Goal: Find specific page/section: Find specific page/section

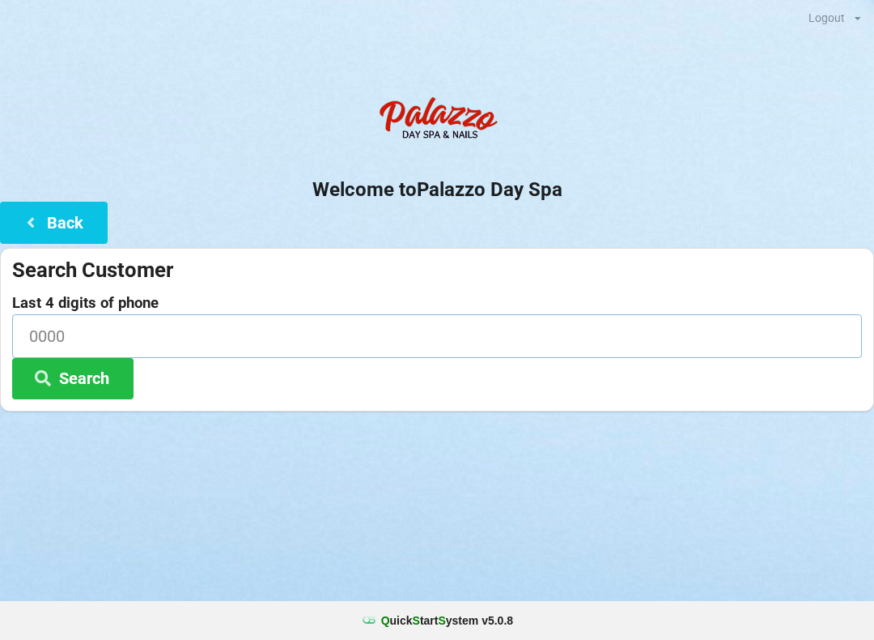
click at [129, 320] on input at bounding box center [437, 335] width 850 height 43
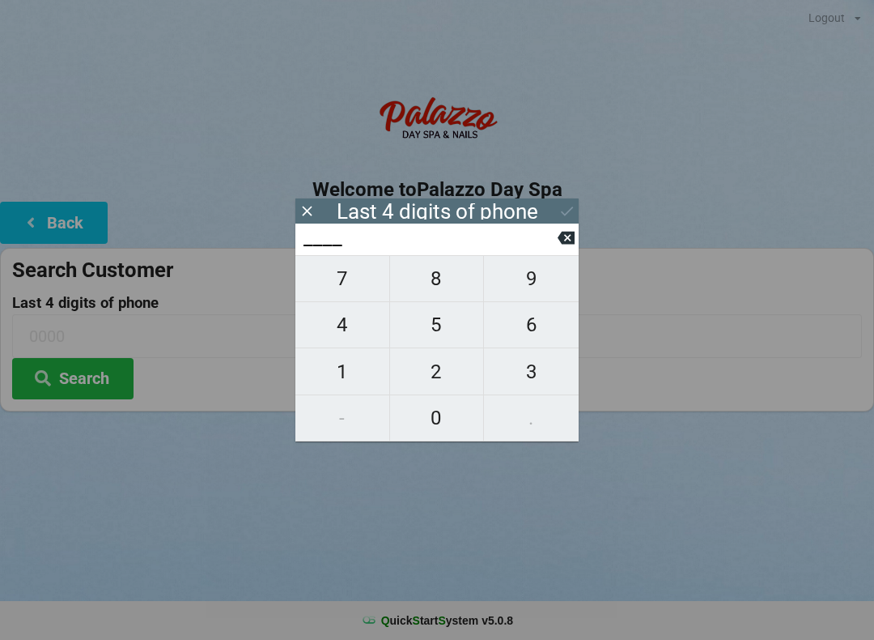
click at [342, 336] on span "4" at bounding box center [342, 325] width 94 height 34
type input "4___"
click at [441, 376] on span "2" at bounding box center [437, 372] width 94 height 34
type input "42__"
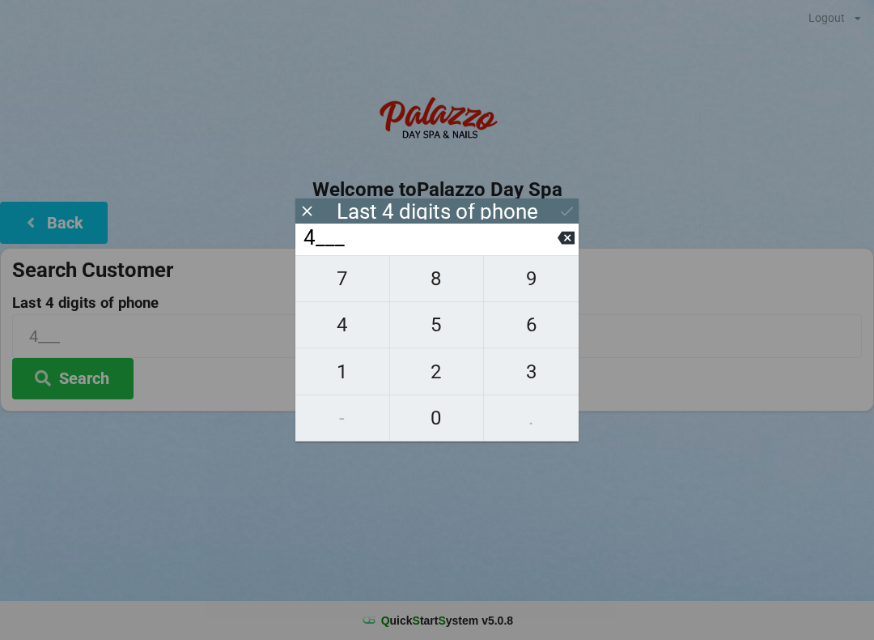
type input "42__"
click at [427, 282] on span "8" at bounding box center [437, 278] width 94 height 34
type input "428_"
click at [449, 420] on span "0" at bounding box center [437, 418] width 94 height 34
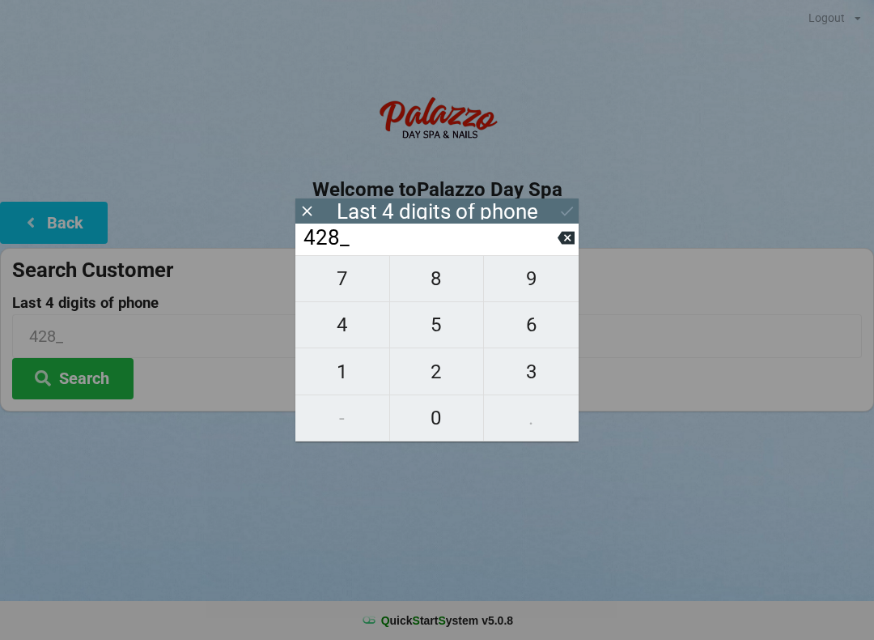
type input "4280"
click at [559, 215] on icon at bounding box center [567, 210] width 17 height 17
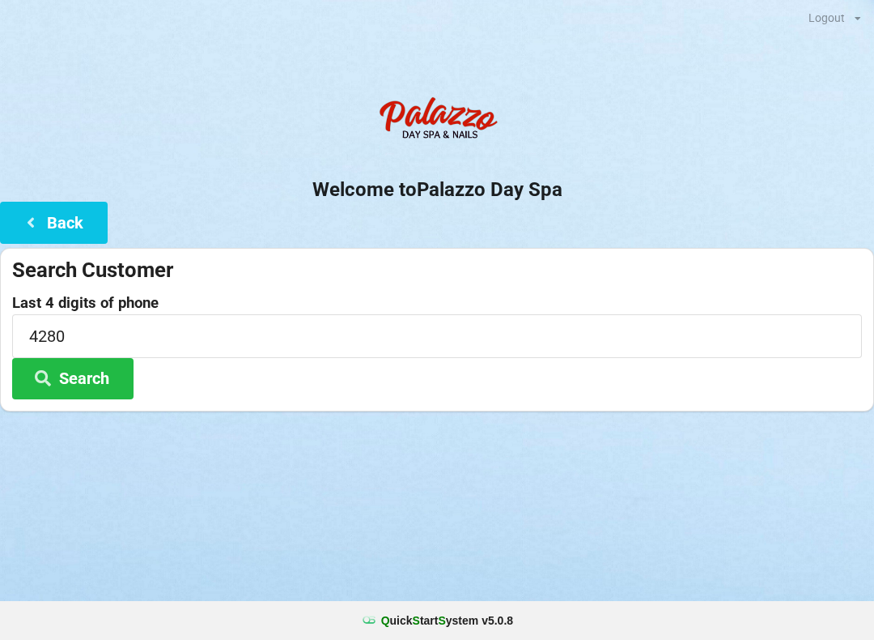
click at [106, 379] on button "Search" at bounding box center [72, 378] width 121 height 41
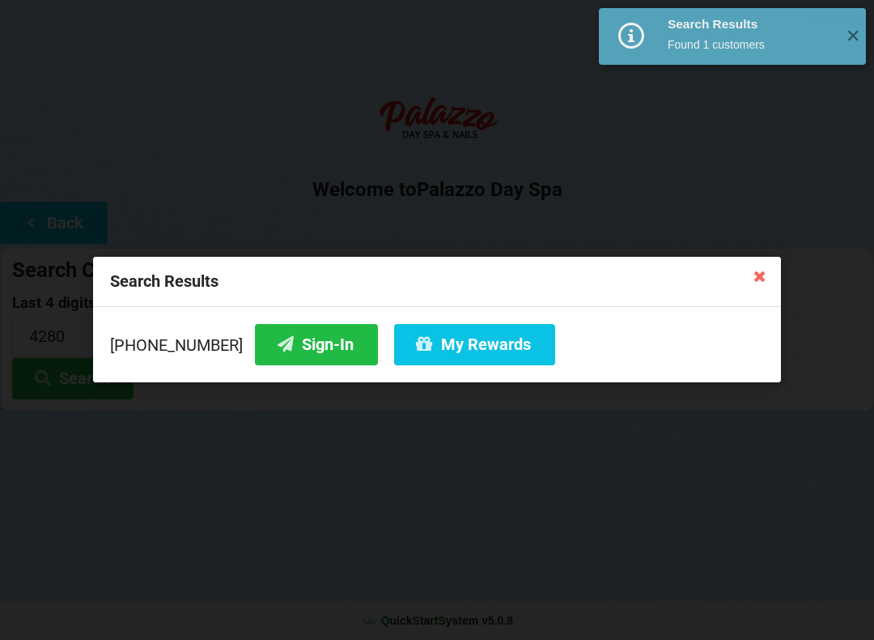
click at [300, 352] on button "Sign-In" at bounding box center [316, 344] width 123 height 41
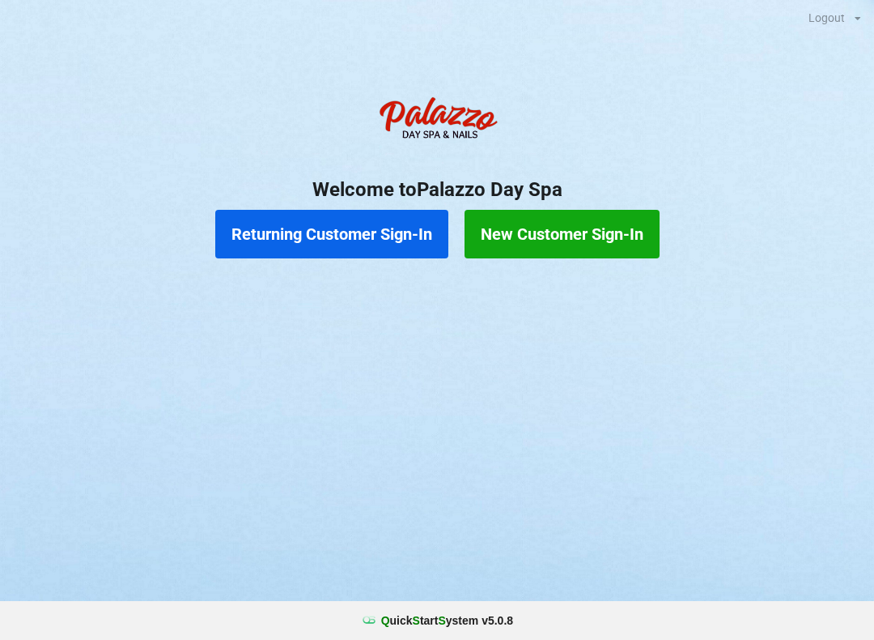
click at [339, 206] on div "Returning Customer Sign-In New Customer Sign-In" at bounding box center [437, 234] width 874 height 65
click at [389, 245] on button "Returning Customer Sign-In" at bounding box center [331, 234] width 233 height 49
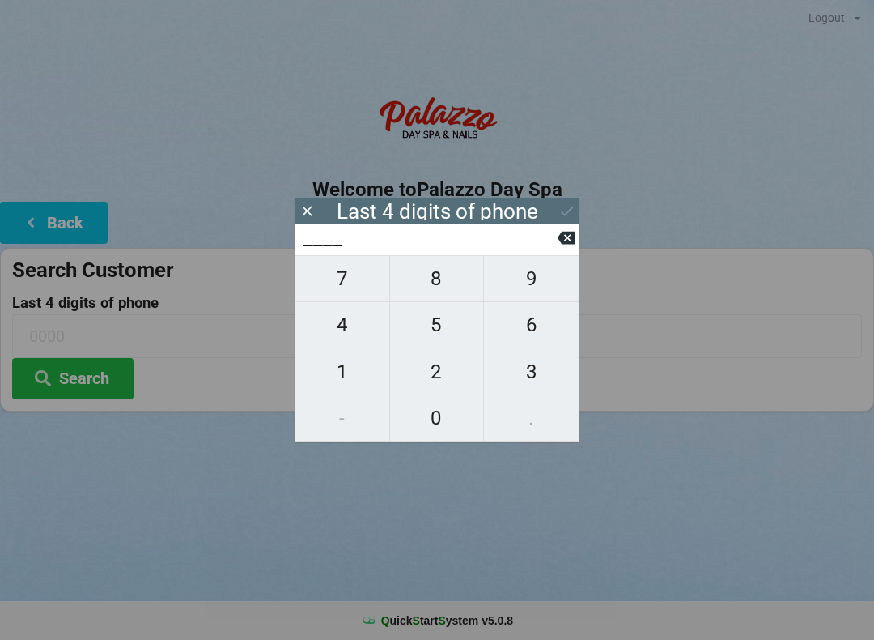
click at [364, 359] on span "1" at bounding box center [342, 372] width 94 height 34
type input "1___"
click at [342, 357] on button "1" at bounding box center [342, 371] width 95 height 46
type input "11__"
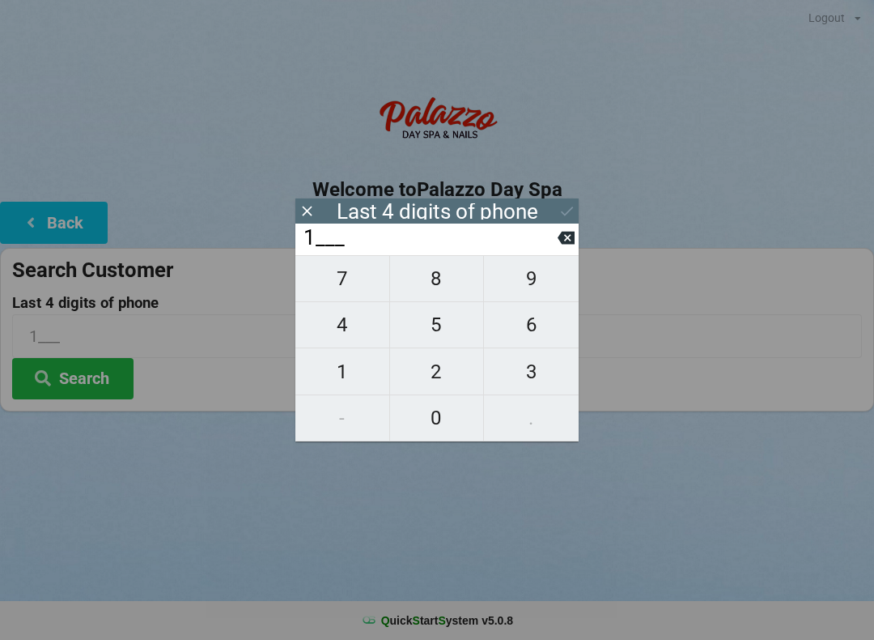
type input "11__"
click at [576, 231] on div "11__" at bounding box center [436, 239] width 283 height 32
click at [558, 238] on icon at bounding box center [566, 237] width 17 height 17
click at [448, 376] on span "2" at bounding box center [437, 372] width 94 height 34
type input "12__"
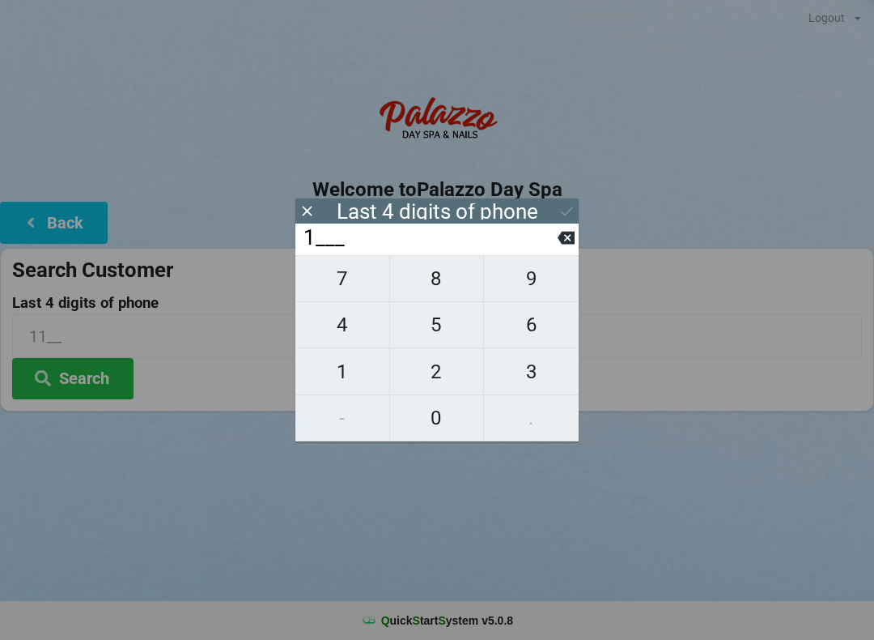
type input "12__"
click at [443, 274] on span "8" at bounding box center [437, 278] width 94 height 34
type input "128_"
click at [445, 326] on span "5" at bounding box center [437, 325] width 94 height 34
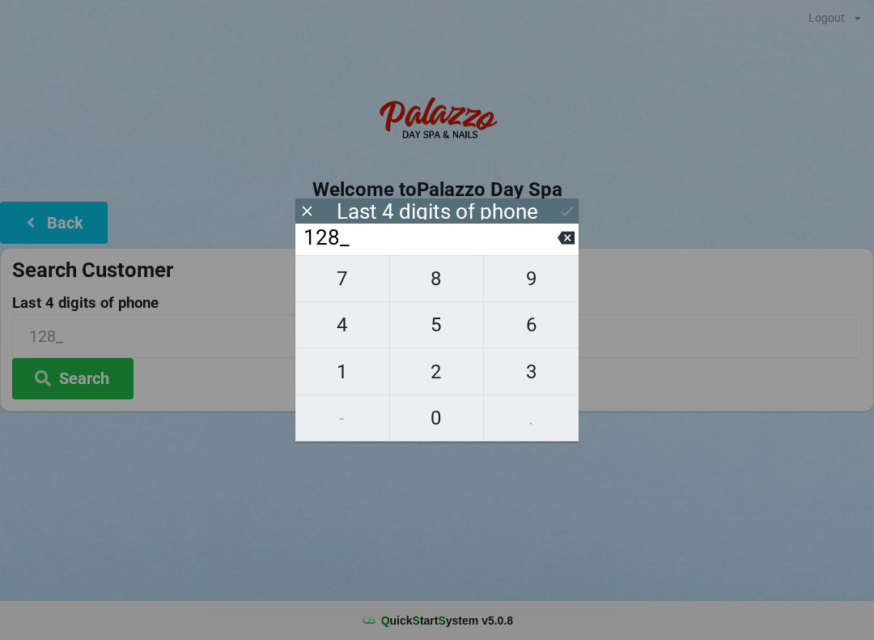
type input "1285"
click at [568, 200] on button at bounding box center [567, 211] width 17 height 22
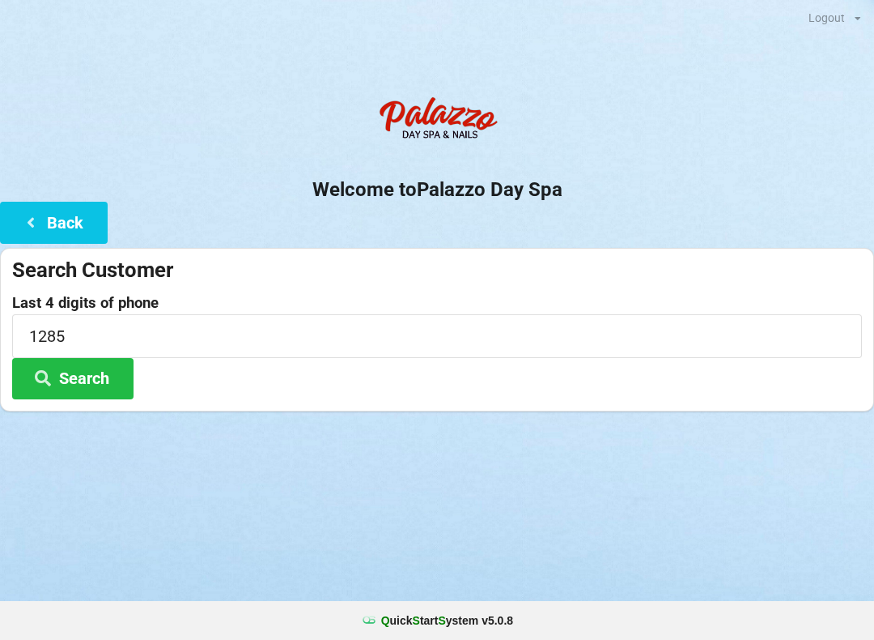
click at [108, 358] on button "Search" at bounding box center [72, 378] width 121 height 41
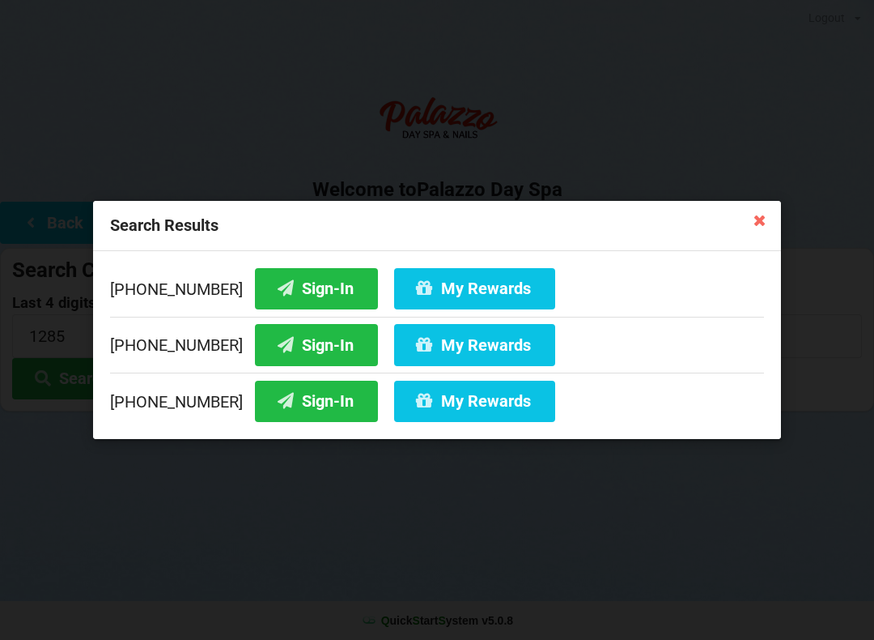
click at [294, 290] on button "Sign-In" at bounding box center [316, 288] width 123 height 41
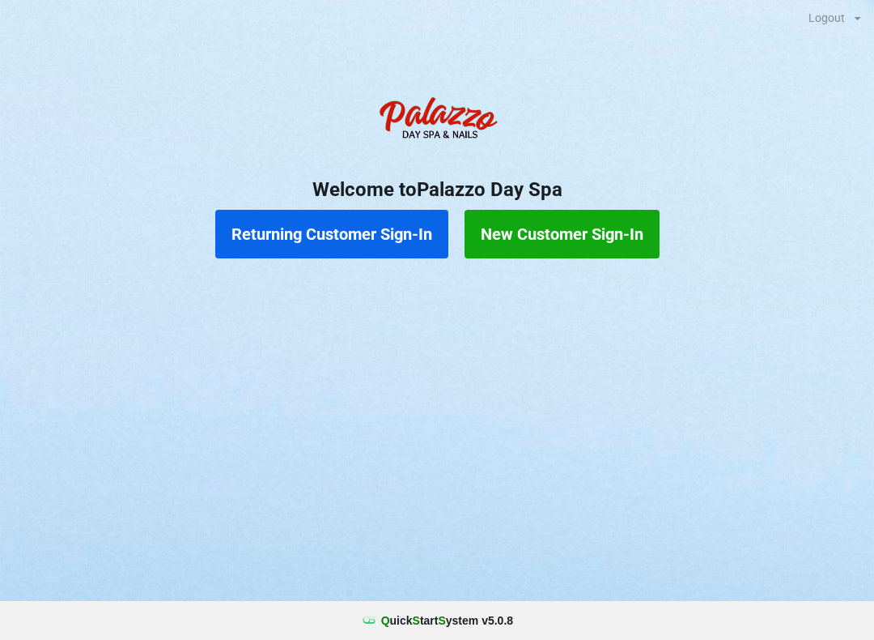
click at [389, 226] on button "Returning Customer Sign-In" at bounding box center [331, 234] width 233 height 49
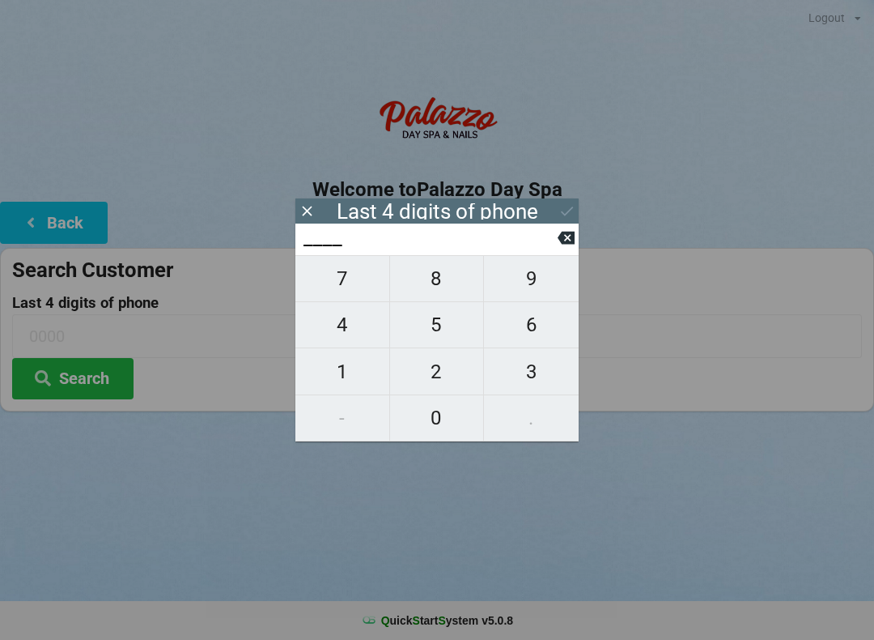
click at [432, 283] on span "8" at bounding box center [437, 278] width 94 height 34
type input "8___"
click at [344, 282] on span "7" at bounding box center [342, 278] width 94 height 34
type input "87__"
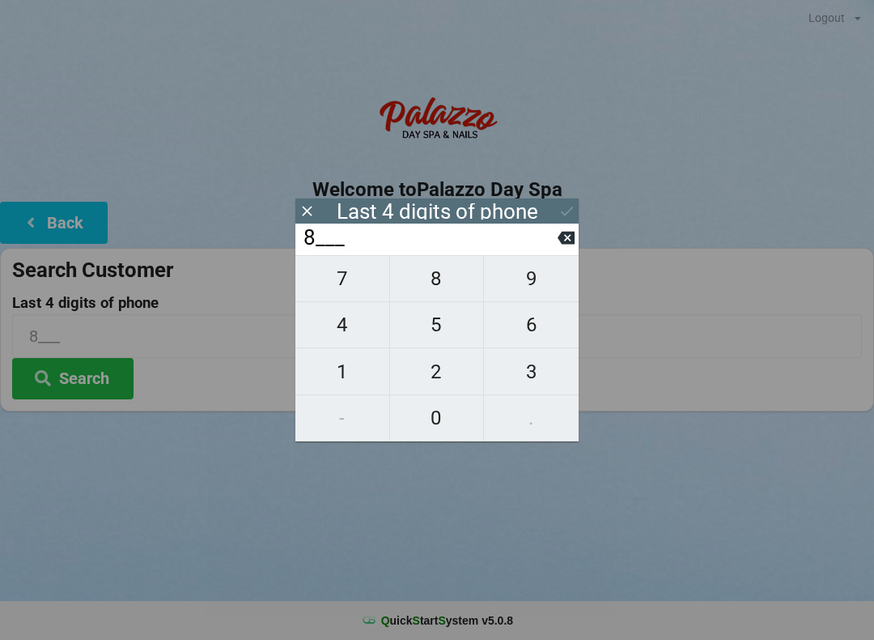
type input "87__"
click at [428, 427] on span "0" at bounding box center [437, 418] width 94 height 34
type input "870_"
click at [529, 271] on span "9" at bounding box center [531, 278] width 95 height 34
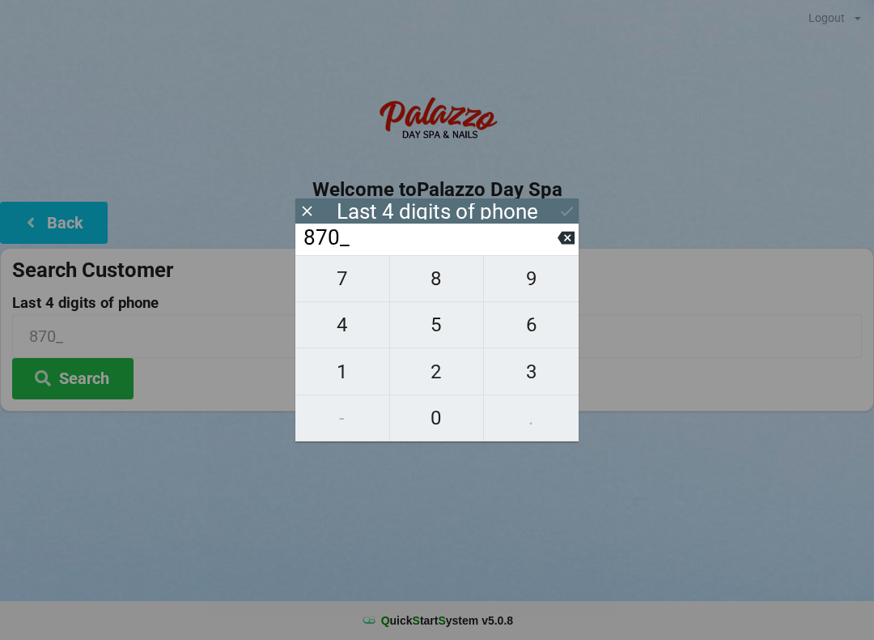
type input "8709"
click at [557, 234] on input "8709" at bounding box center [430, 238] width 256 height 26
click at [429, 251] on input "8709" at bounding box center [430, 238] width 256 height 26
click at [382, 242] on input "8709" at bounding box center [430, 238] width 256 height 26
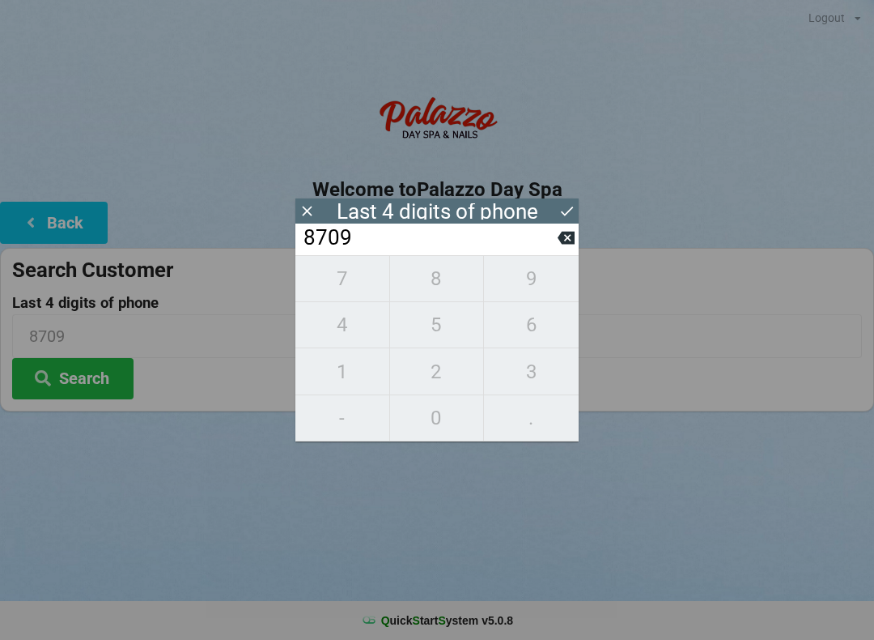
click at [559, 238] on icon at bounding box center [566, 237] width 17 height 17
click at [556, 236] on input "870_" at bounding box center [430, 238] width 256 height 26
click at [546, 238] on input "870_" at bounding box center [430, 238] width 256 height 26
click at [520, 377] on span "3" at bounding box center [531, 372] width 95 height 34
type input "8703"
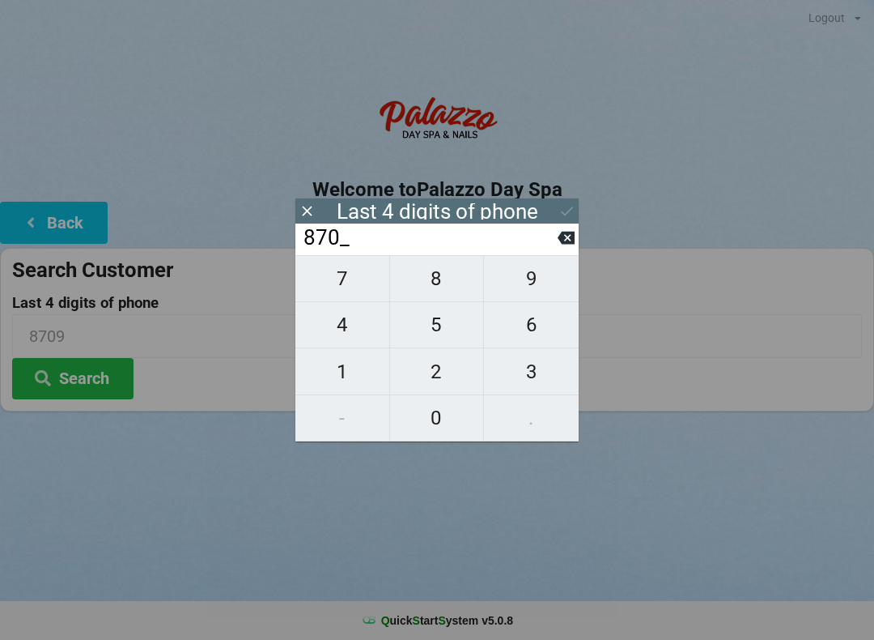
type input "8703"
click at [104, 386] on button "Search" at bounding box center [72, 378] width 121 height 41
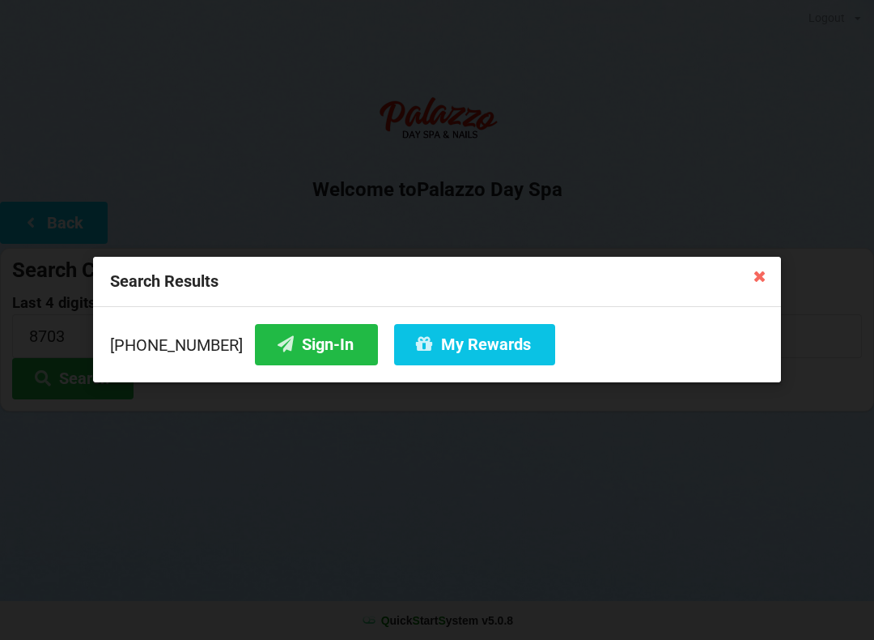
click at [298, 343] on button "Sign-In" at bounding box center [316, 344] width 123 height 41
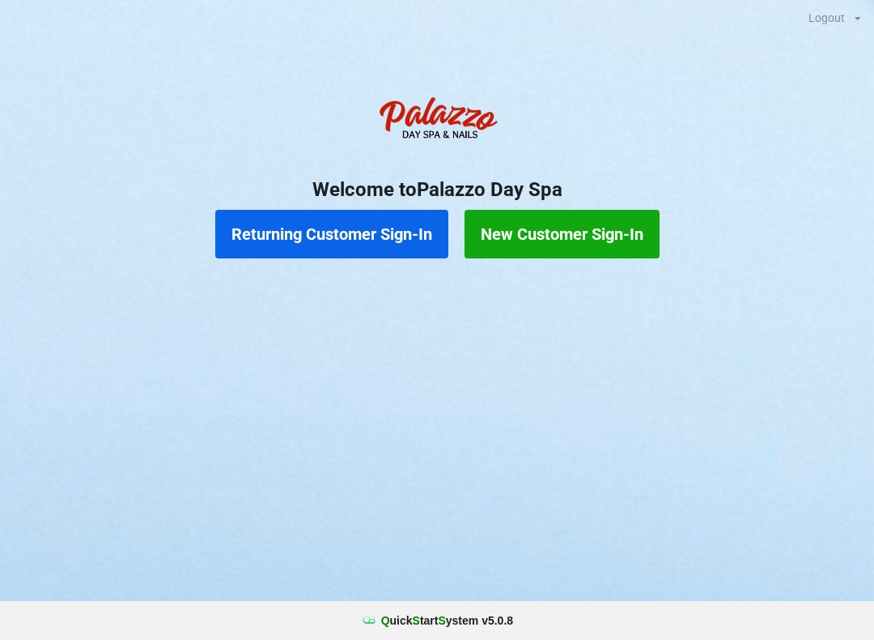
click at [338, 256] on button "Returning Customer Sign-In" at bounding box center [331, 234] width 233 height 49
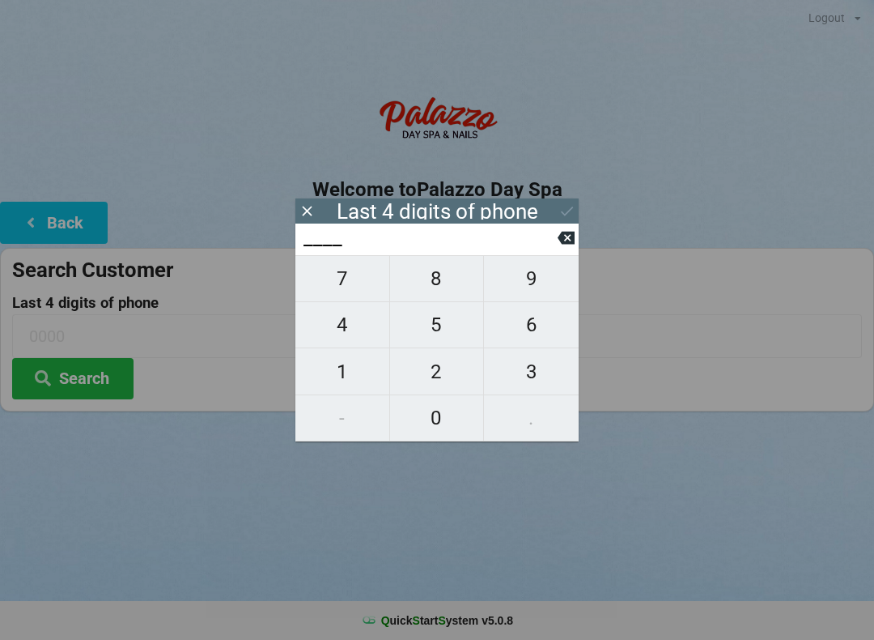
click at [335, 251] on input "____" at bounding box center [430, 238] width 256 height 26
click at [532, 291] on span "9" at bounding box center [531, 278] width 95 height 34
type input "9___"
click at [534, 330] on span "6" at bounding box center [531, 325] width 95 height 34
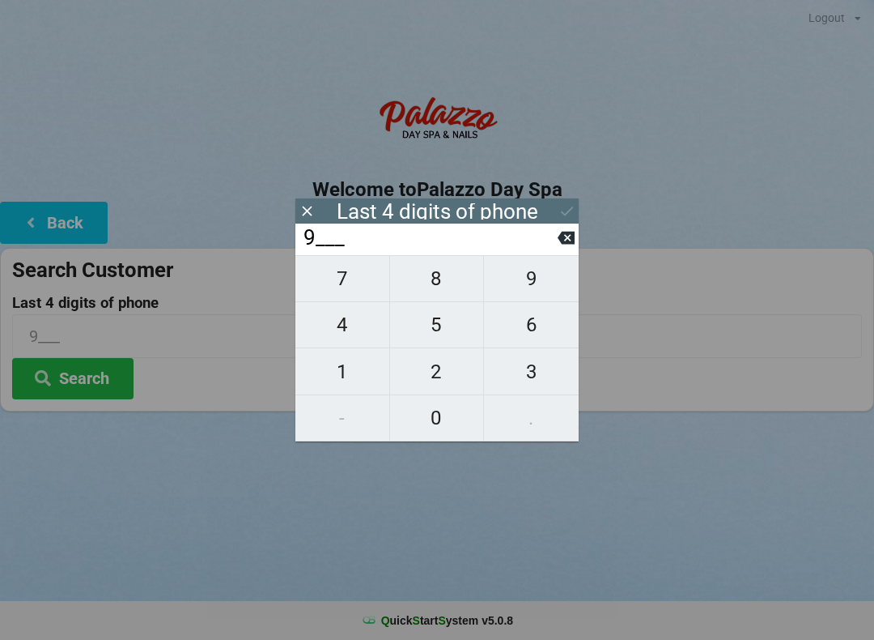
type input "96__"
click at [349, 334] on span "4" at bounding box center [342, 325] width 94 height 34
type input "964_"
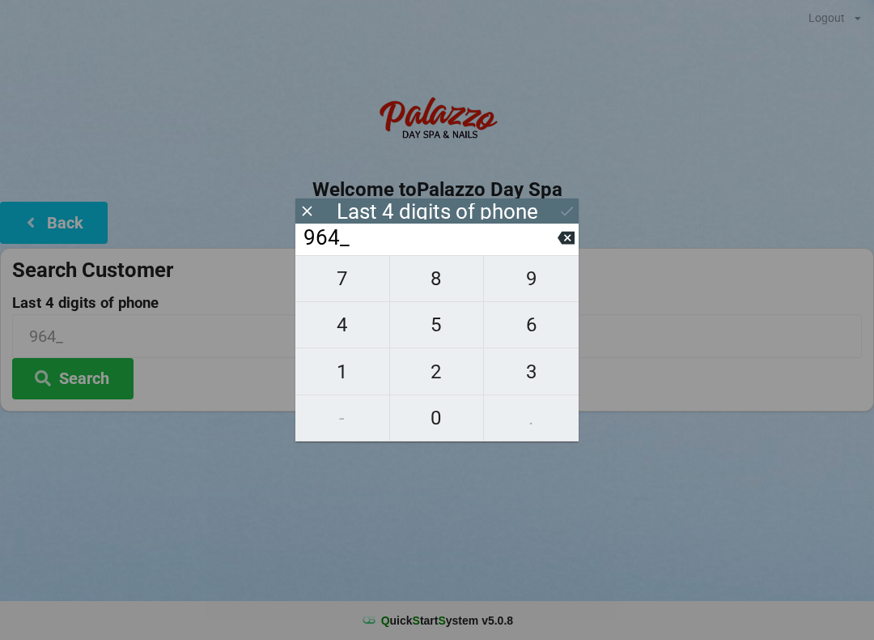
click at [347, 286] on span "7" at bounding box center [342, 278] width 94 height 34
type input "9647"
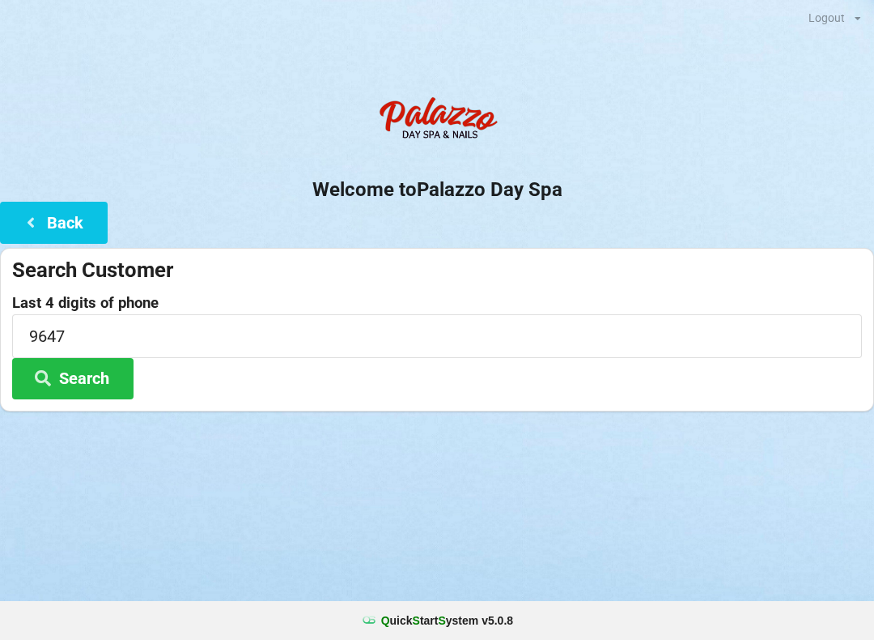
click at [103, 375] on button "Search" at bounding box center [72, 378] width 121 height 41
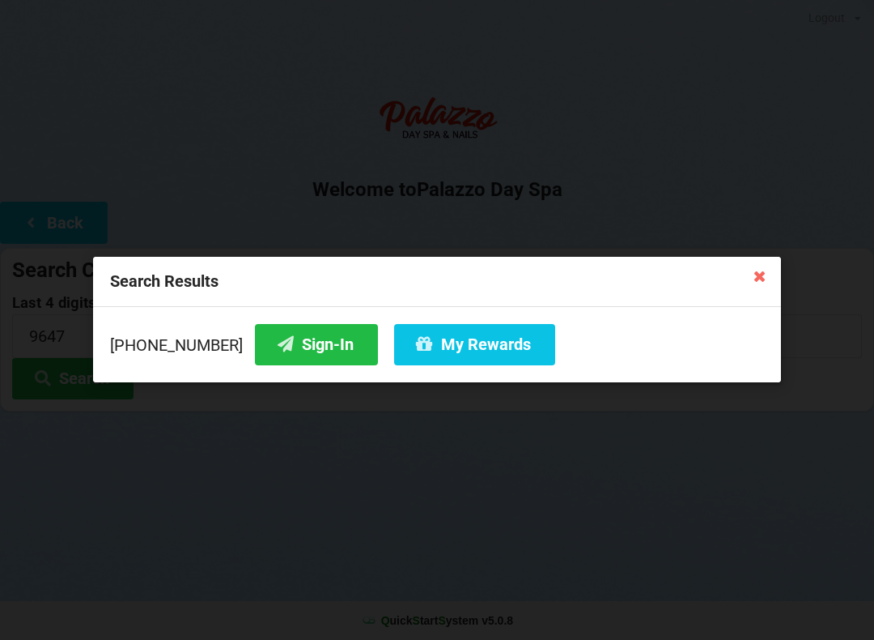
click at [277, 348] on button "Sign-In" at bounding box center [316, 344] width 123 height 41
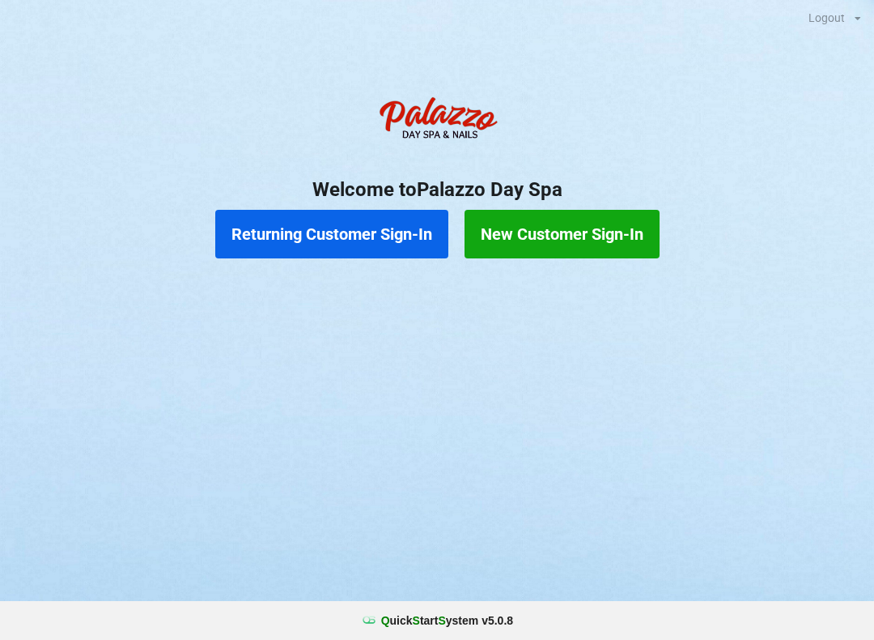
click at [242, 236] on button "Returning Customer Sign-In" at bounding box center [331, 234] width 233 height 49
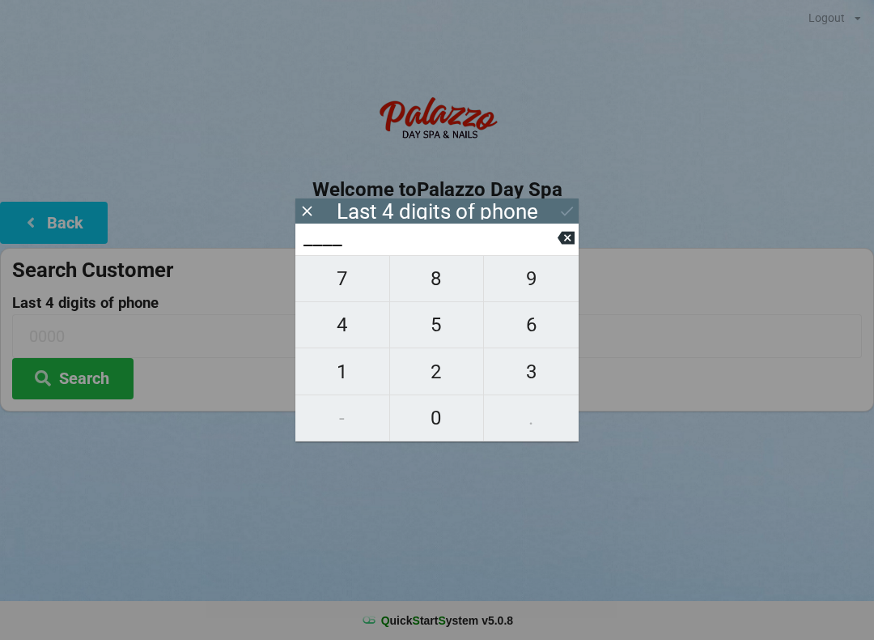
click at [338, 336] on span "4" at bounding box center [342, 325] width 94 height 34
type input "4___"
click at [443, 433] on span "0" at bounding box center [437, 418] width 94 height 34
type input "40__"
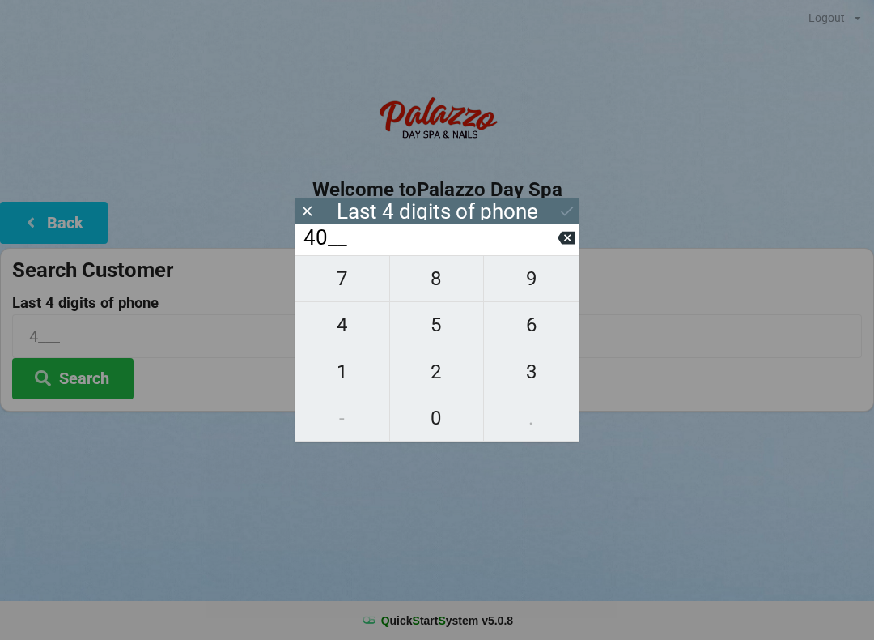
type input "40__"
click at [337, 280] on span "7" at bounding box center [342, 278] width 94 height 34
type input "407_"
click at [438, 271] on span "8" at bounding box center [437, 278] width 94 height 34
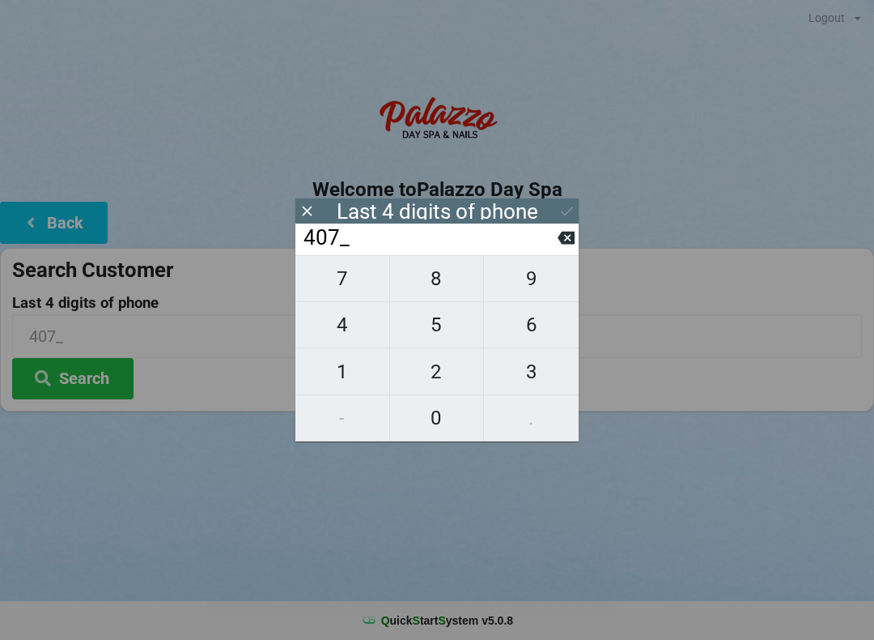
type input "4078"
click at [344, 334] on div "7 8 9 4 5 6 1 2 3 - 0 ." at bounding box center [436, 348] width 283 height 186
click at [574, 238] on icon at bounding box center [566, 238] width 17 height 13
click at [438, 288] on span "8" at bounding box center [437, 278] width 94 height 34
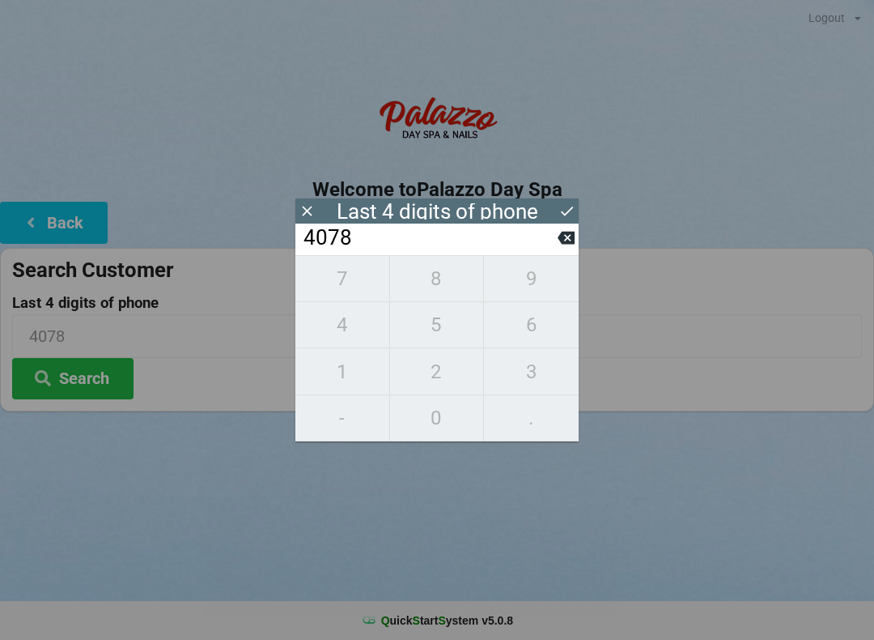
click at [565, 246] on icon at bounding box center [566, 237] width 17 height 17
click at [555, 251] on input "407_" at bounding box center [430, 238] width 256 height 26
click at [560, 243] on icon at bounding box center [566, 238] width 17 height 13
click at [566, 242] on icon at bounding box center [566, 237] width 17 height 17
click at [564, 237] on icon at bounding box center [566, 238] width 17 height 13
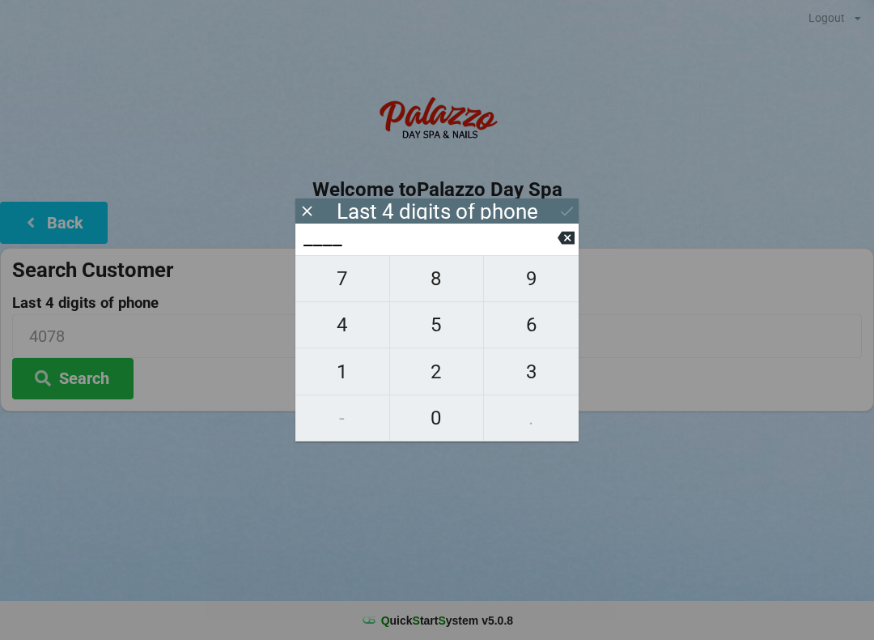
click at [557, 229] on input "____" at bounding box center [430, 238] width 256 height 26
click at [545, 381] on span "3" at bounding box center [531, 372] width 95 height 34
type input "3___"
click at [442, 420] on span "0" at bounding box center [437, 418] width 94 height 34
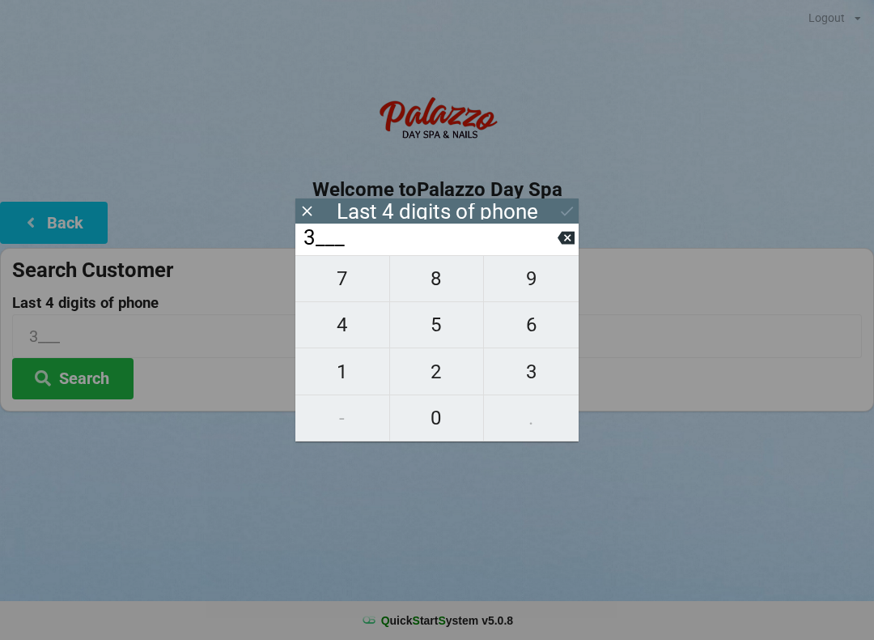
type input "30__"
click at [436, 277] on span "8" at bounding box center [437, 278] width 94 height 34
type input "308_"
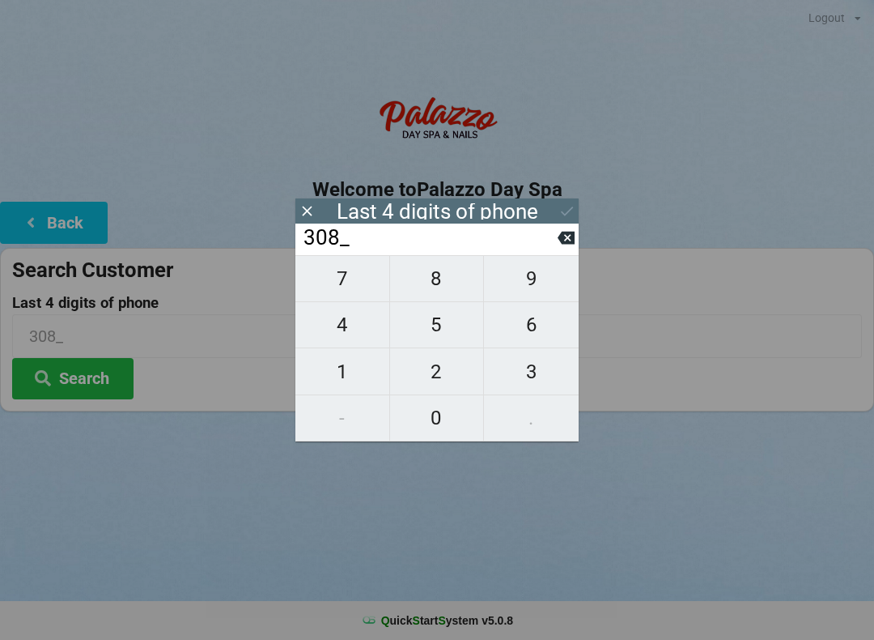
click at [347, 383] on span "1" at bounding box center [342, 372] width 94 height 34
type input "3081"
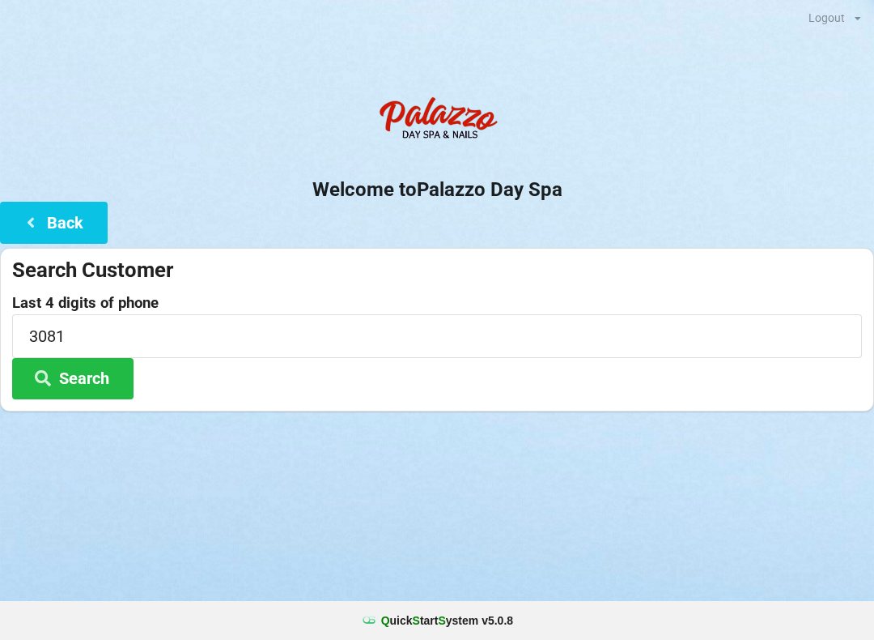
click at [304, 541] on div "Logout Logout Sign-In Welcome to Palazzo Day Spa Back Search Customer Last 4 di…" at bounding box center [437, 320] width 874 height 640
click at [40, 377] on icon at bounding box center [42, 377] width 19 height 14
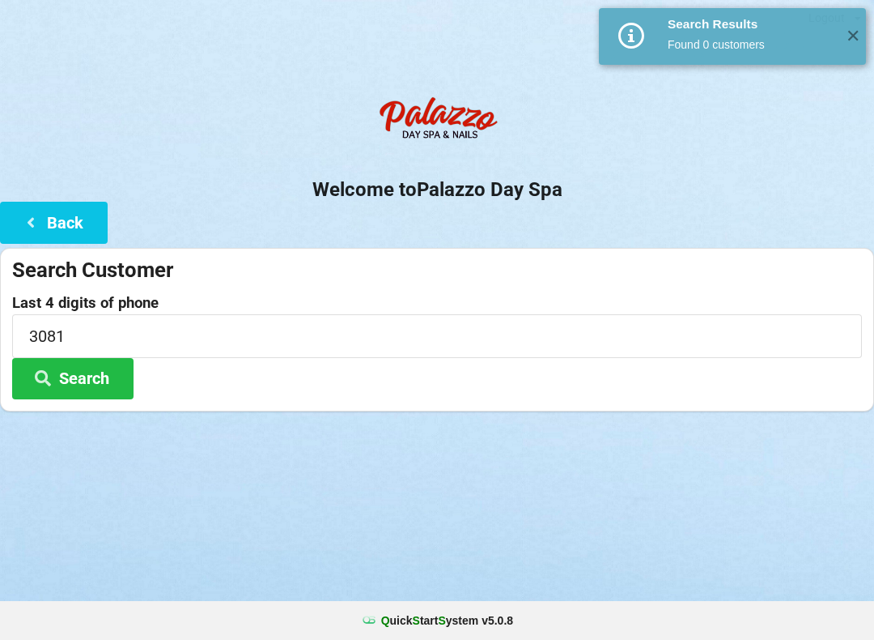
click at [74, 374] on button "Search" at bounding box center [72, 378] width 121 height 41
click at [77, 331] on input "3081" at bounding box center [437, 335] width 850 height 43
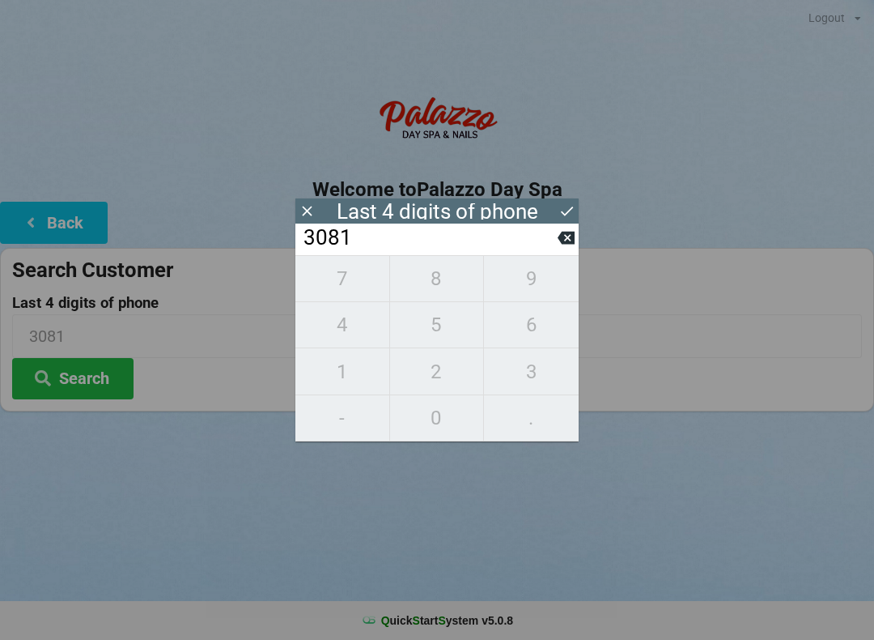
click at [560, 219] on button at bounding box center [567, 211] width 17 height 22
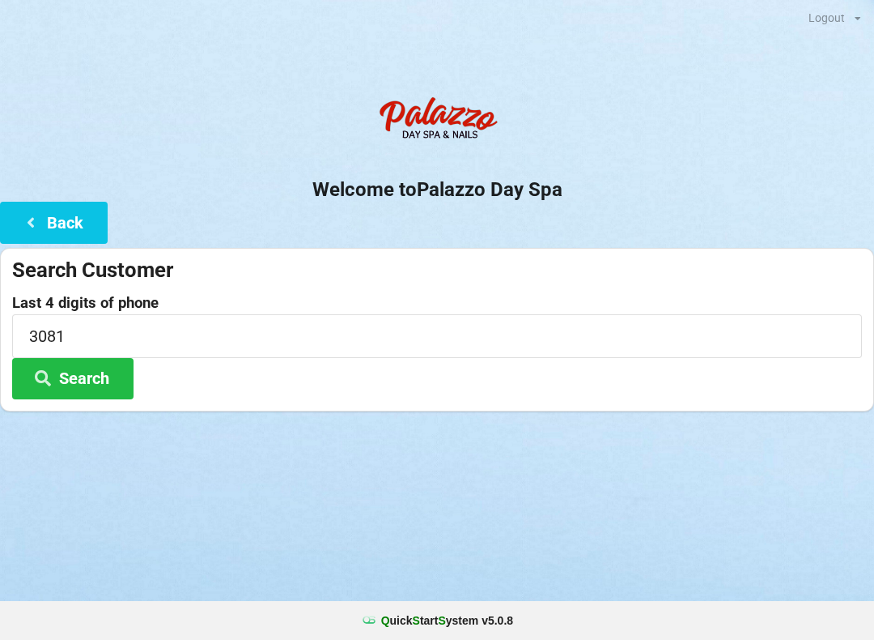
click at [563, 240] on div "Welcome to Palazzo Day Spa Back Search Customer Last 4 digits of phone 3081 Sea…" at bounding box center [437, 249] width 874 height 323
click at [28, 226] on icon at bounding box center [30, 222] width 19 height 14
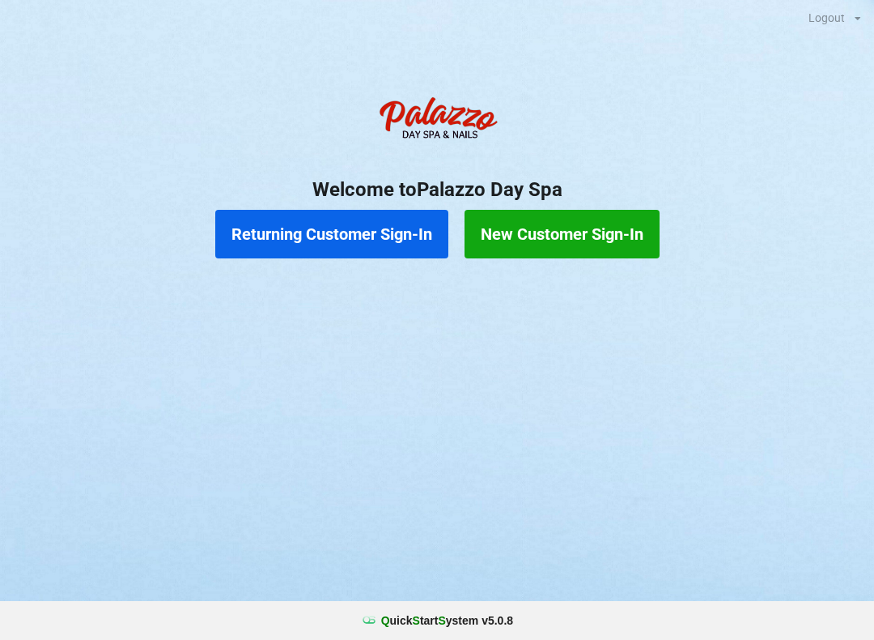
click at [310, 241] on button "Returning Customer Sign-In" at bounding box center [331, 234] width 233 height 49
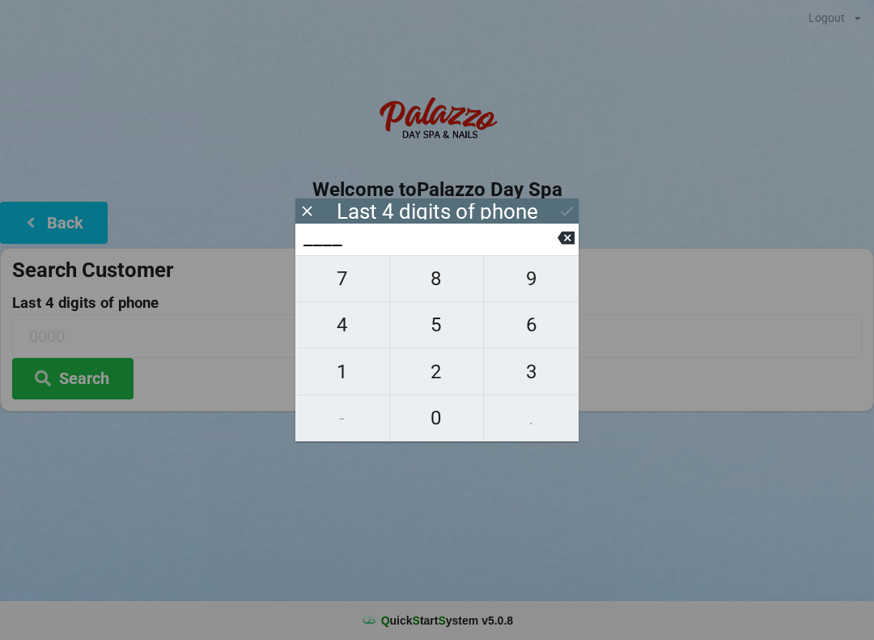
click at [533, 384] on span "3" at bounding box center [531, 372] width 95 height 34
type input "3___"
click at [344, 285] on span "7" at bounding box center [342, 278] width 94 height 34
type input "37__"
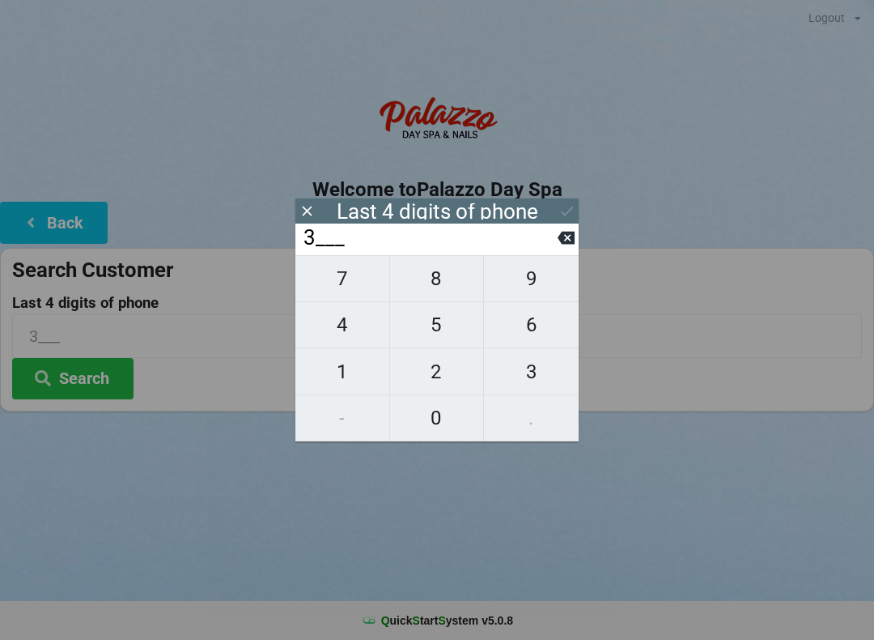
type input "37__"
click at [436, 430] on span "0" at bounding box center [437, 418] width 94 height 34
type input "370_"
click at [342, 368] on span "1" at bounding box center [342, 372] width 94 height 34
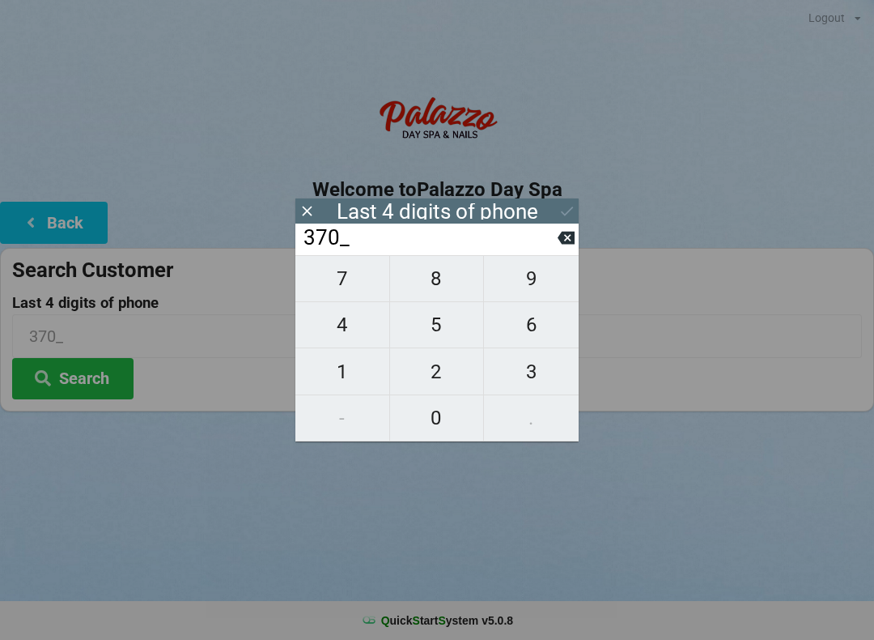
type input "3701"
click at [125, 467] on div "Logout Logout Sign-In Welcome to Palazzo Day Spa Back Search Customer Last 4 di…" at bounding box center [437, 320] width 874 height 640
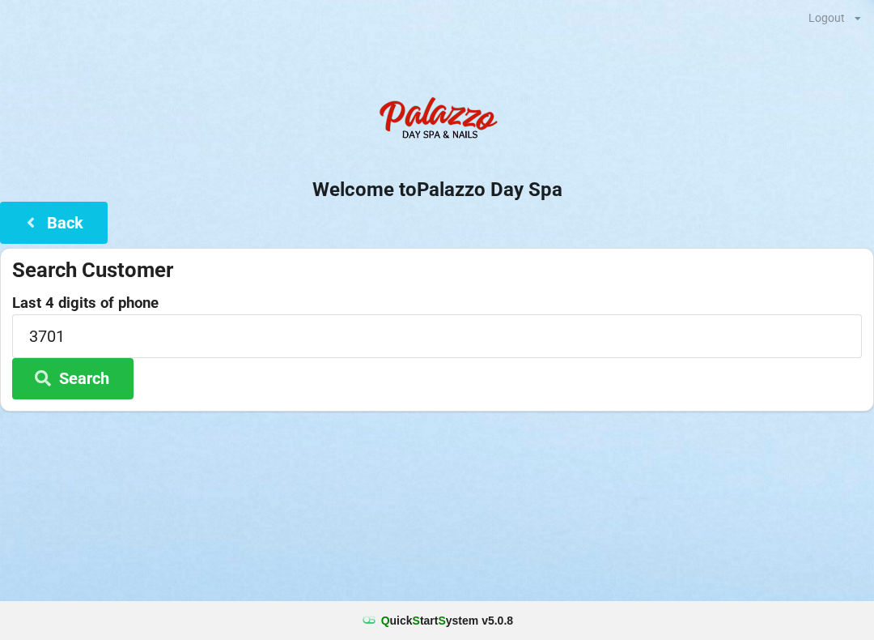
click at [75, 376] on button "Search" at bounding box center [72, 378] width 121 height 41
click at [65, 377] on button "Search" at bounding box center [72, 378] width 121 height 41
click at [45, 219] on button "Back" at bounding box center [54, 222] width 108 height 41
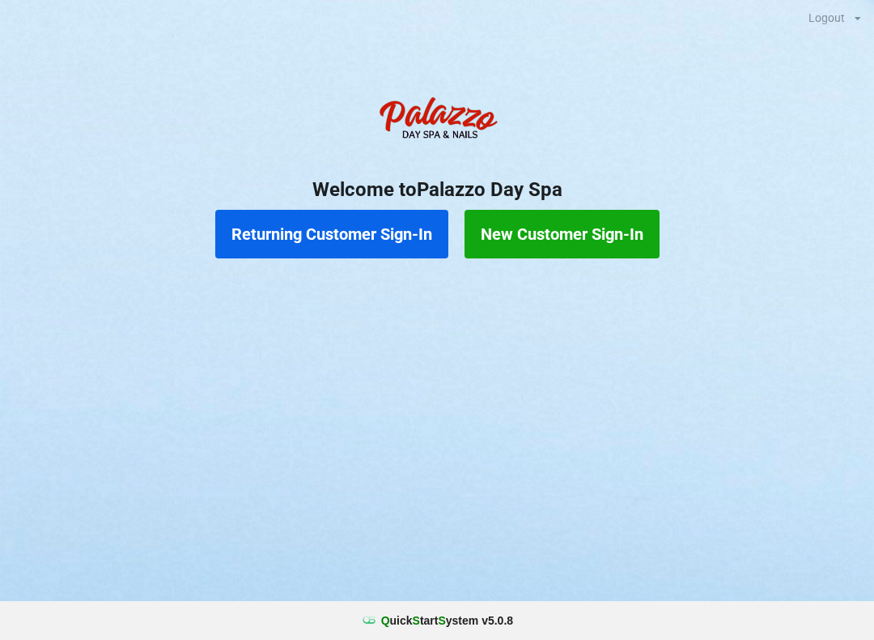
click at [313, 236] on button "Returning Customer Sign-In" at bounding box center [331, 234] width 233 height 49
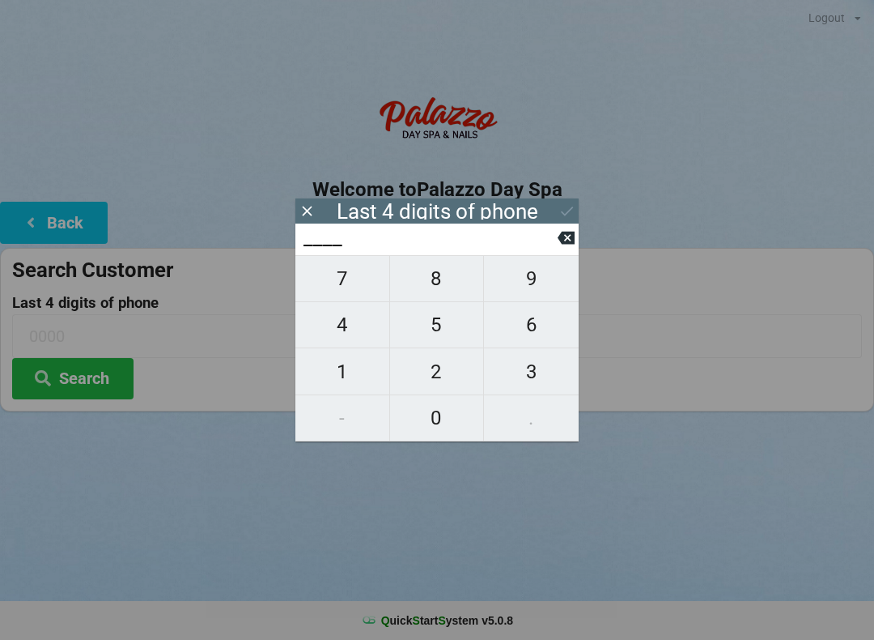
click at [314, 201] on button at bounding box center [307, 211] width 17 height 22
click at [312, 203] on icon at bounding box center [307, 210] width 17 height 17
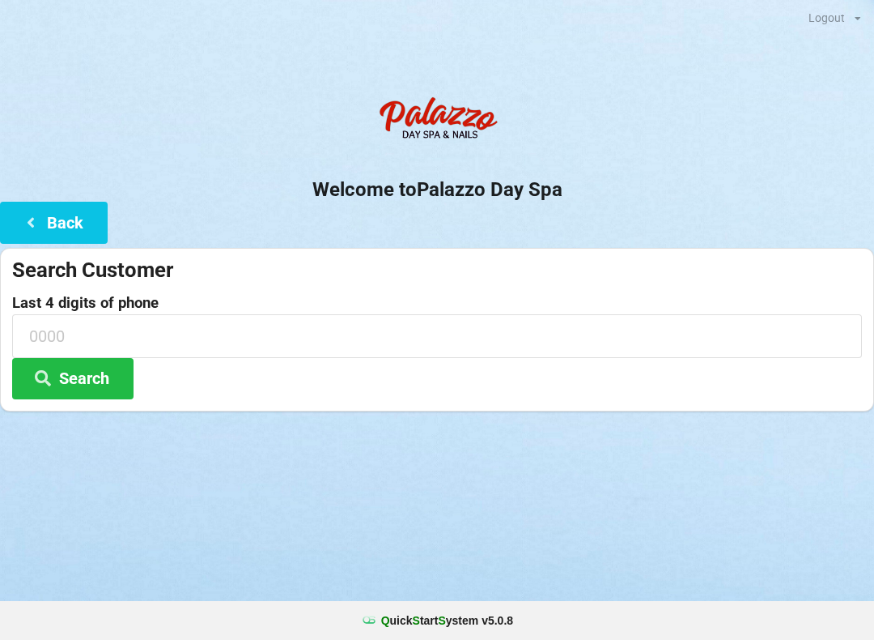
click at [30, 227] on icon at bounding box center [30, 222] width 19 height 14
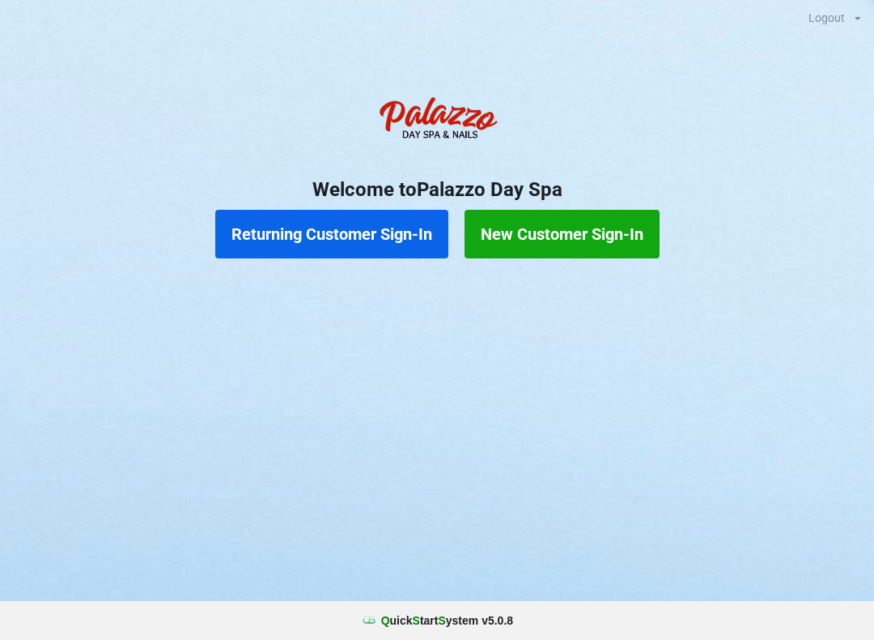
click at [549, 226] on button "New Customer Sign-In" at bounding box center [562, 234] width 195 height 49
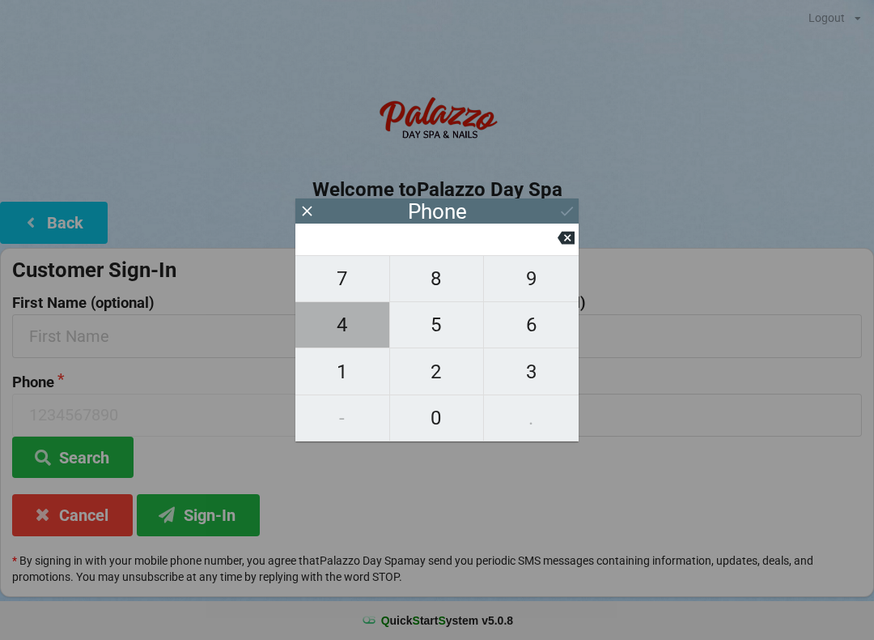
click at [332, 313] on button "4" at bounding box center [342, 325] width 95 height 46
type input "4"
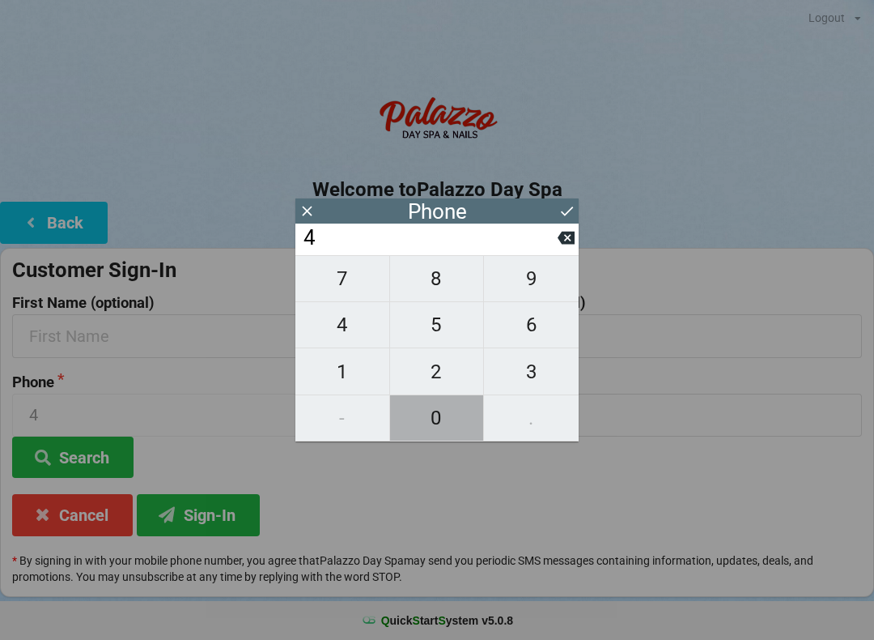
click at [425, 421] on span "0" at bounding box center [437, 418] width 94 height 34
type input "40"
click at [325, 384] on span "1" at bounding box center [342, 372] width 94 height 34
type input "401"
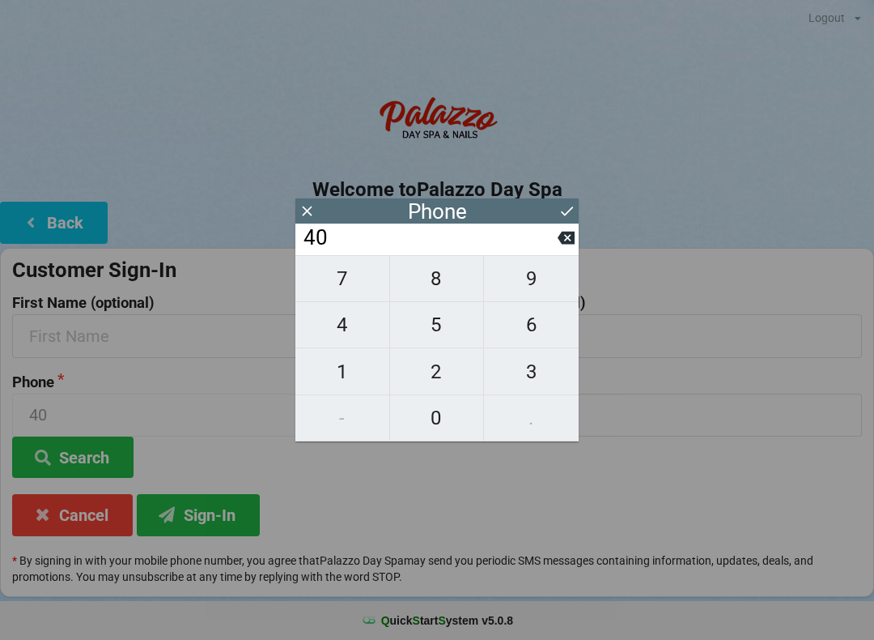
type input "401"
click at [425, 271] on span "8" at bounding box center [437, 278] width 94 height 34
type input "4018"
click at [345, 332] on span "4" at bounding box center [342, 325] width 94 height 34
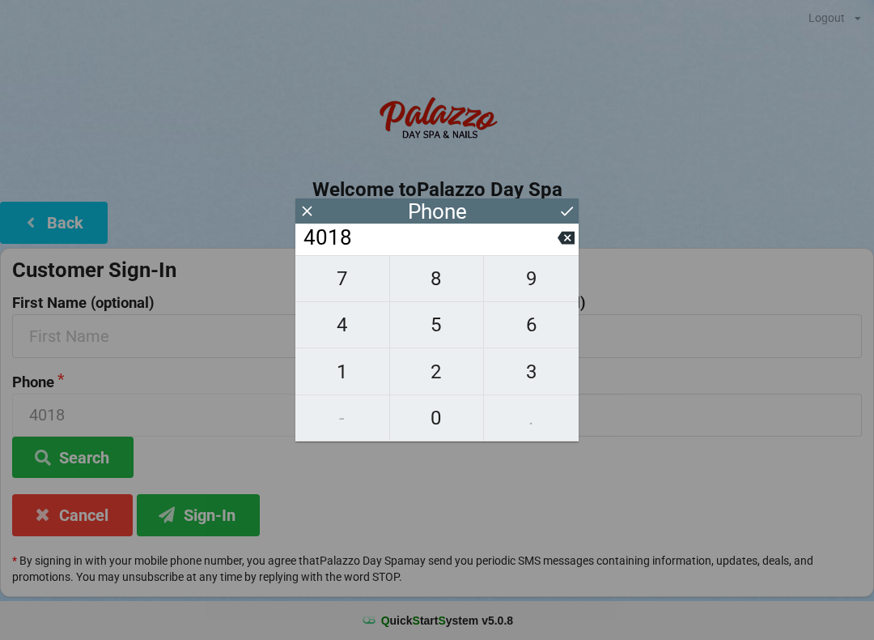
type input "40184"
click at [571, 239] on icon at bounding box center [566, 238] width 17 height 13
click at [564, 244] on icon at bounding box center [566, 238] width 17 height 13
click at [558, 240] on icon at bounding box center [566, 237] width 17 height 17
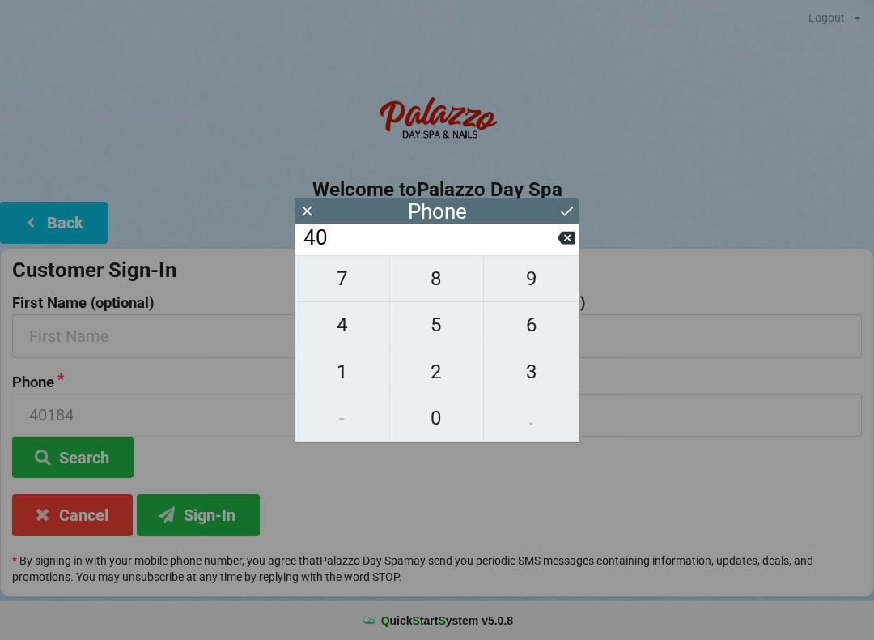
click at [561, 240] on icon at bounding box center [566, 238] width 17 height 13
click at [440, 423] on span "0" at bounding box center [437, 418] width 94 height 34
type input "40"
click at [342, 278] on span "7" at bounding box center [342, 278] width 94 height 34
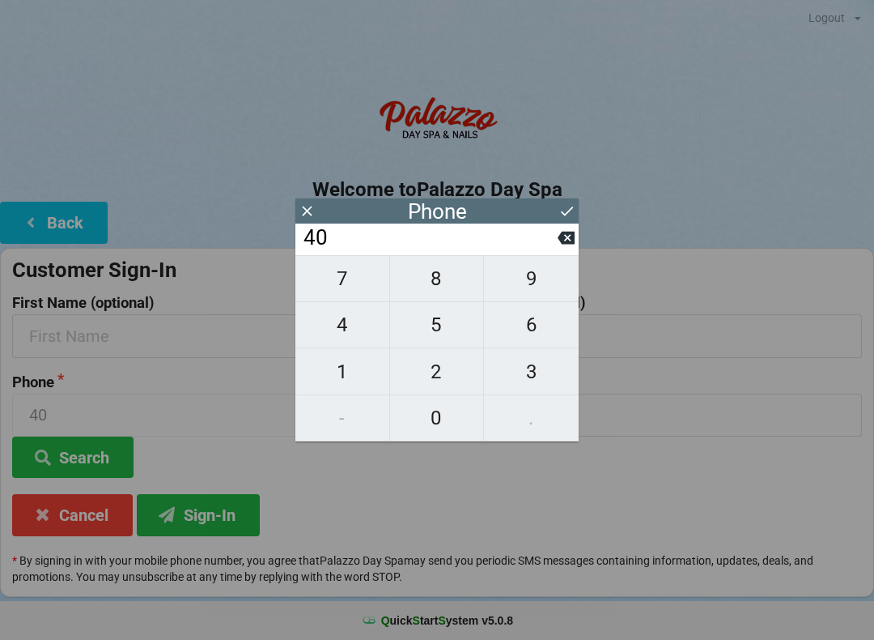
type input "407"
click at [416, 267] on button "8" at bounding box center [437, 278] width 95 height 47
type input "4078"
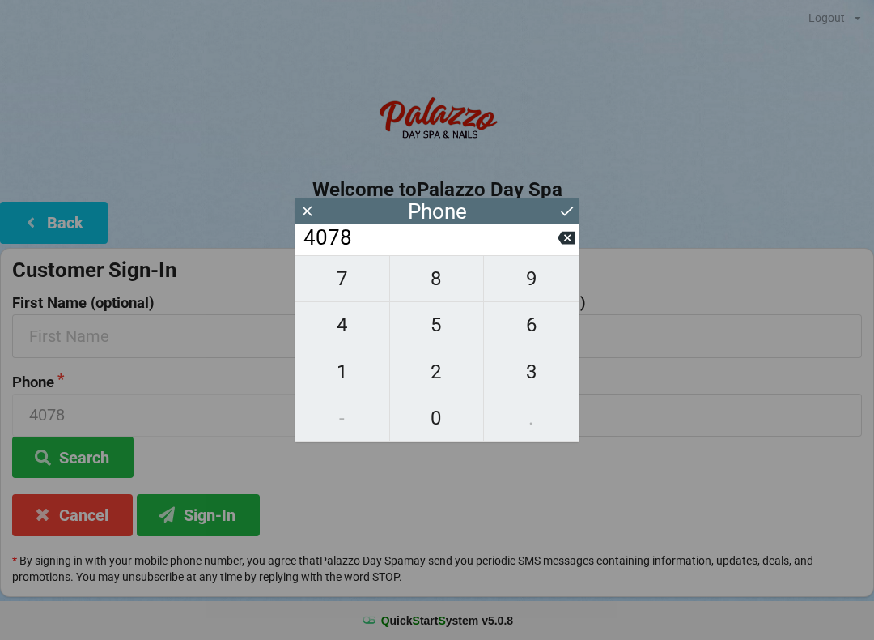
click at [348, 337] on span "4" at bounding box center [342, 325] width 94 height 34
type input "40784"
click at [335, 319] on span "4" at bounding box center [342, 325] width 94 height 34
type input "407844"
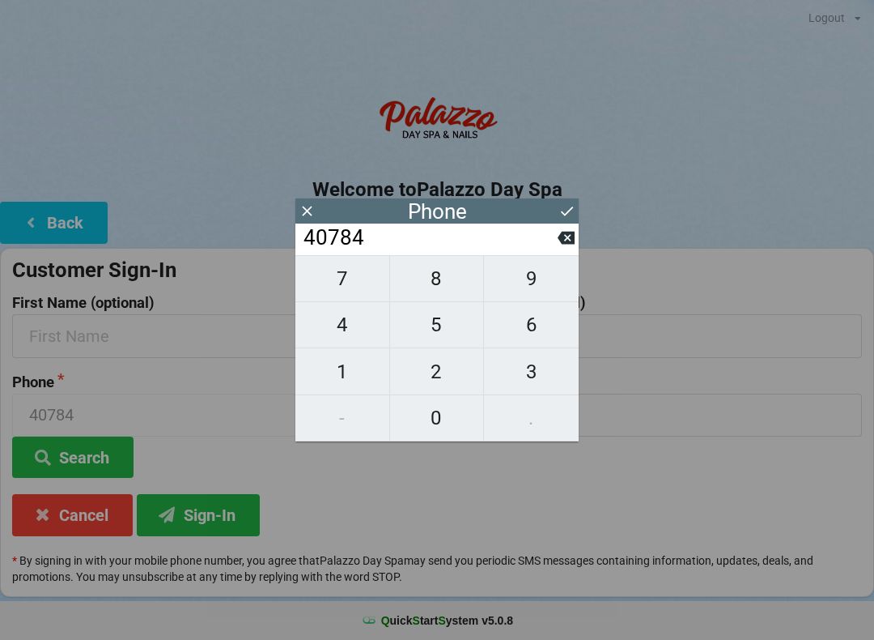
type input "407844"
click at [535, 369] on span "3" at bounding box center [531, 372] width 95 height 34
type input "4078443"
click at [348, 270] on button "7" at bounding box center [342, 278] width 95 height 47
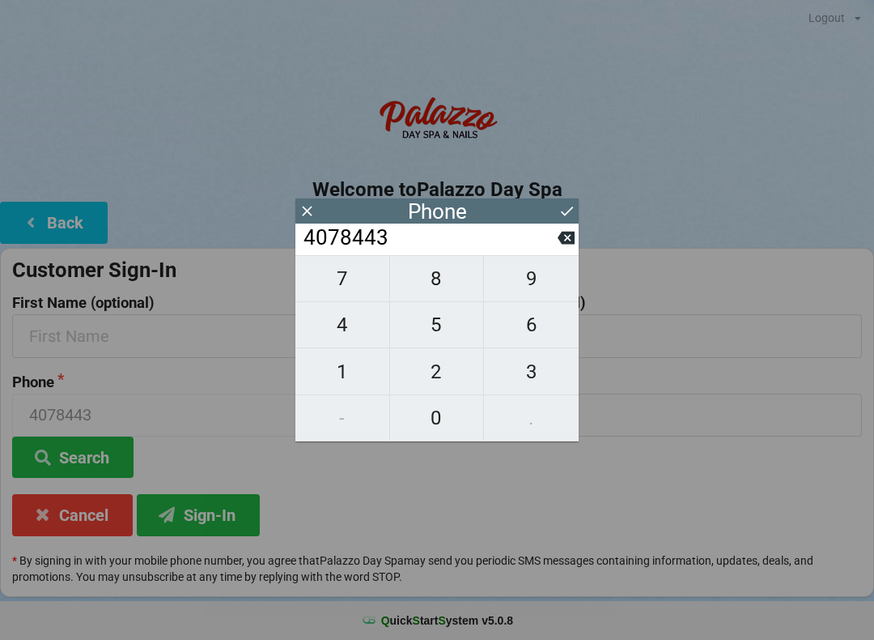
type input "40784437"
click at [435, 419] on span "0" at bounding box center [437, 418] width 94 height 34
type input "407844370"
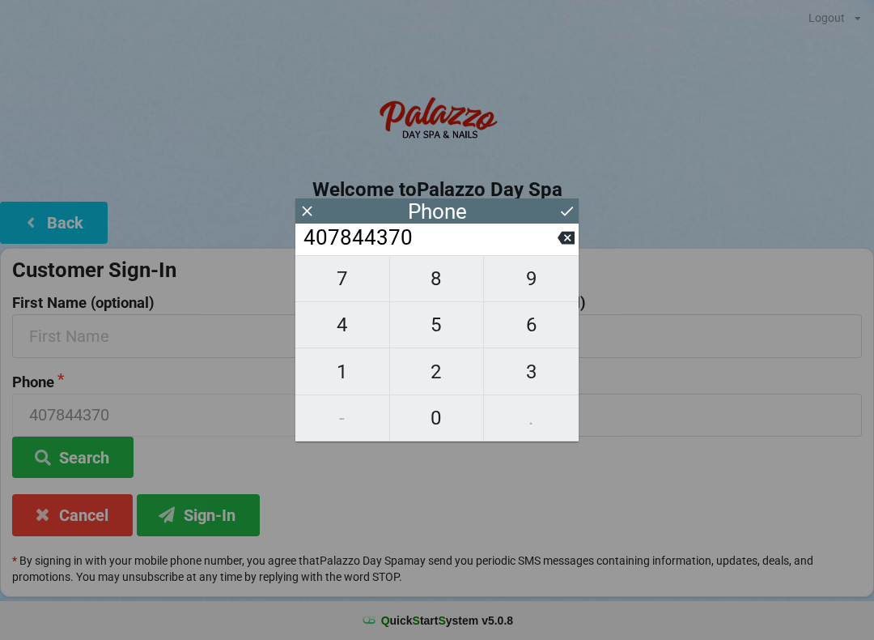
click at [339, 372] on span "1" at bounding box center [342, 372] width 94 height 34
type input "4078443701"
click at [559, 205] on icon at bounding box center [567, 210] width 17 height 17
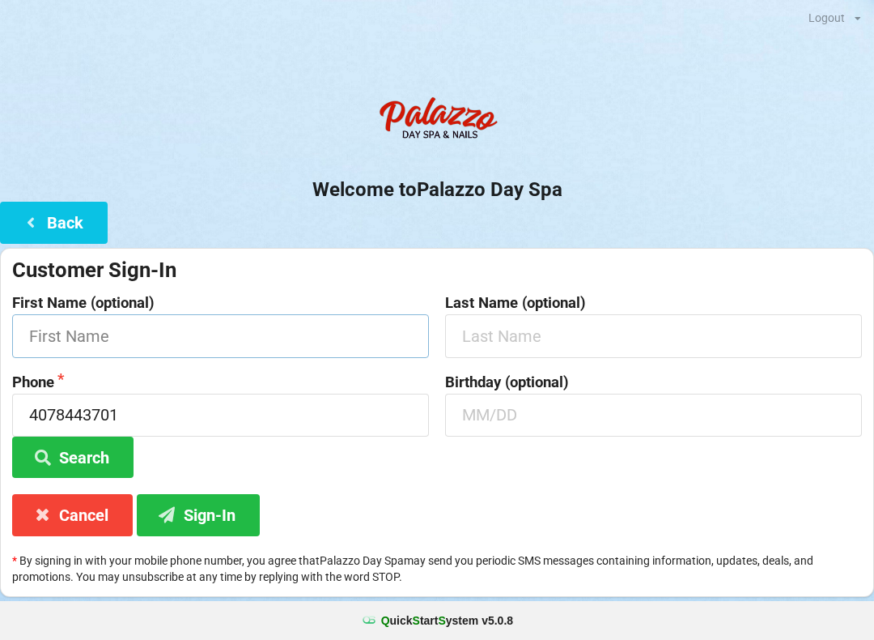
click at [72, 338] on input "text" at bounding box center [220, 335] width 417 height 43
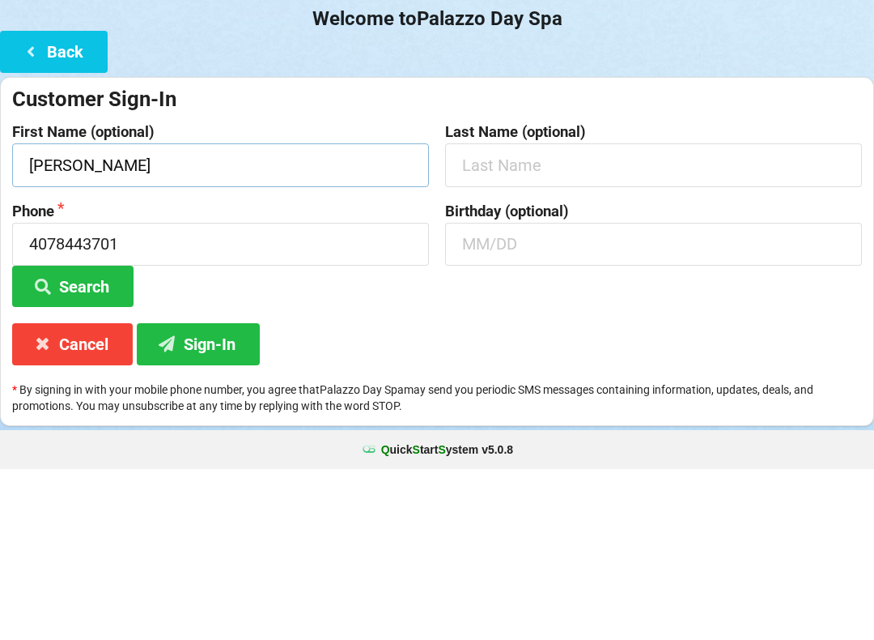
type input "[PERSON_NAME]"
click at [493, 314] on input "text" at bounding box center [653, 335] width 417 height 43
type input "[PERSON_NAME]"
click at [490, 393] on input "text" at bounding box center [653, 414] width 417 height 43
click at [73, 436] on button "Search" at bounding box center [72, 456] width 121 height 41
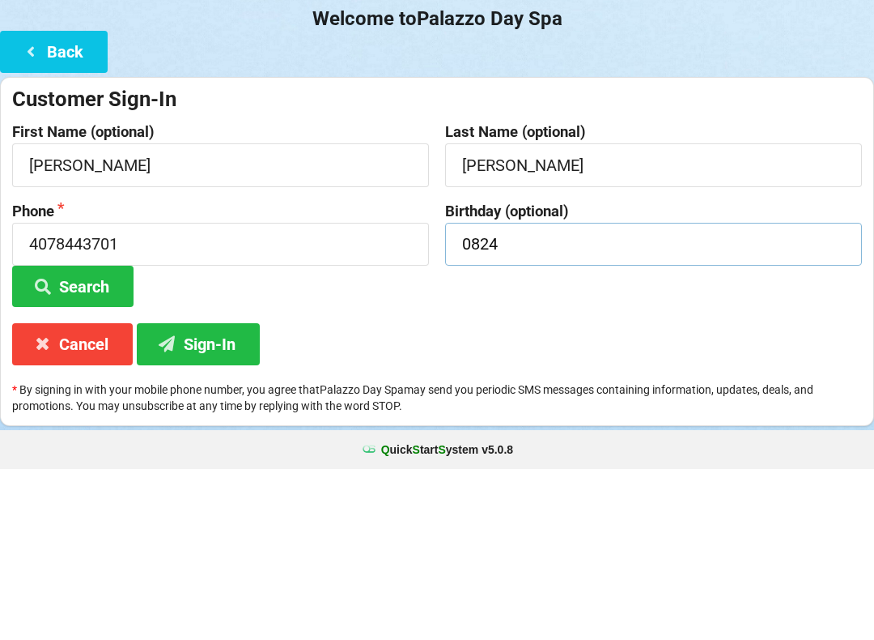
click at [67, 436] on button "Search" at bounding box center [72, 456] width 121 height 41
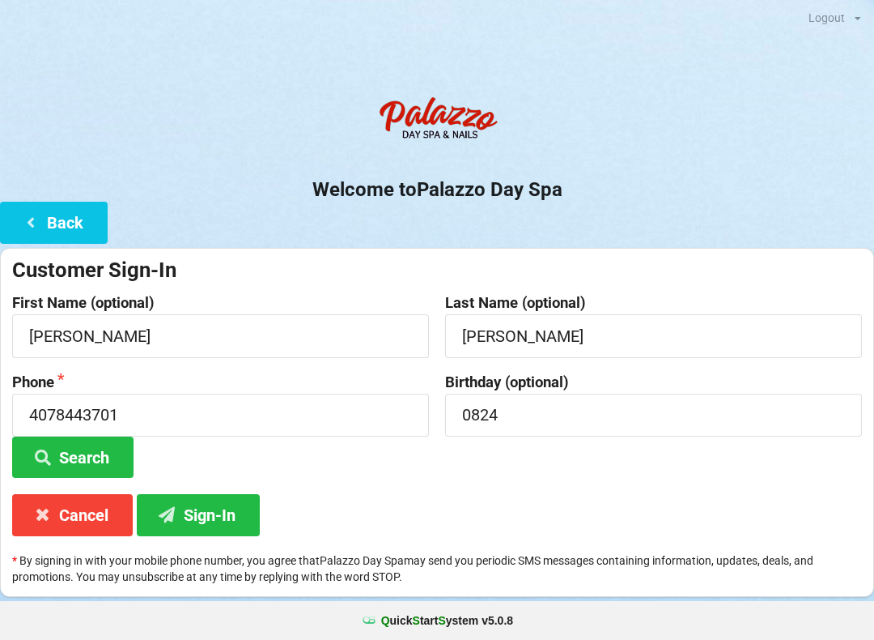
click at [195, 504] on button "Sign-In" at bounding box center [198, 514] width 123 height 41
click at [518, 418] on input "0824" at bounding box center [653, 414] width 417 height 43
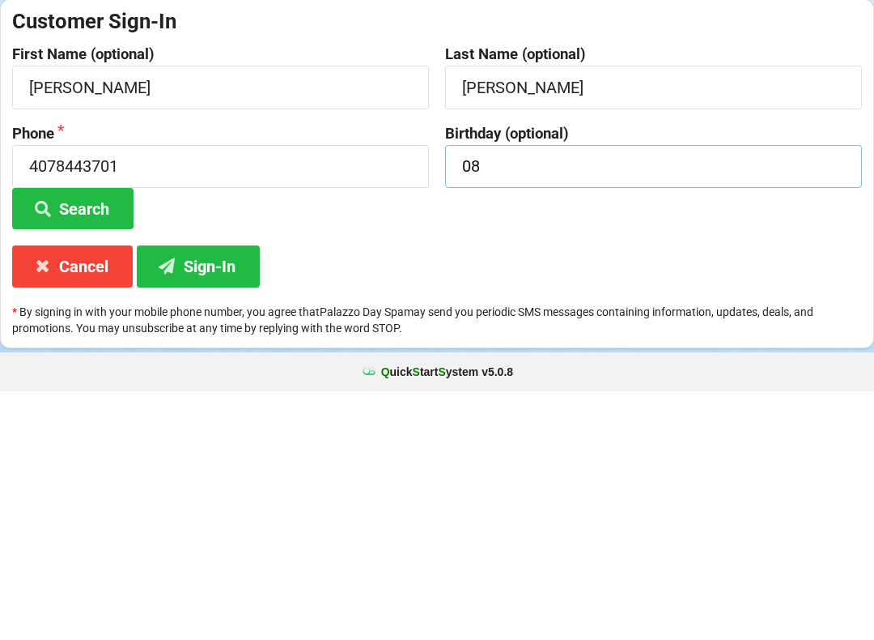
type input "0"
click at [372, 254] on div "Customer Sign-In First Name (optional) [PERSON_NAME] Last Name (optional) [PERS…" at bounding box center [437, 422] width 874 height 349
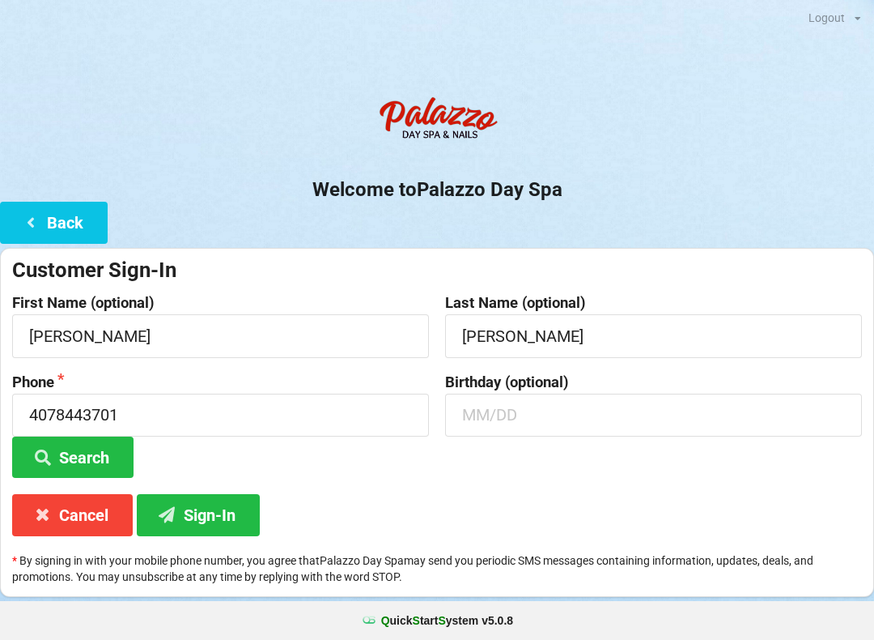
click at [198, 494] on button "Sign-In" at bounding box center [198, 514] width 123 height 41
